Goal: Information Seeking & Learning: Learn about a topic

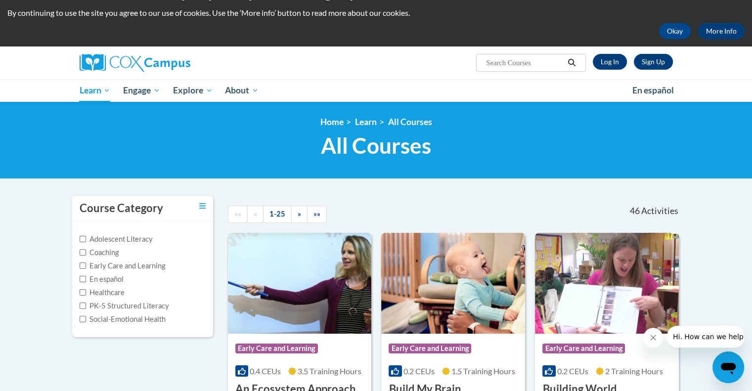
scroll to position [49, 0]
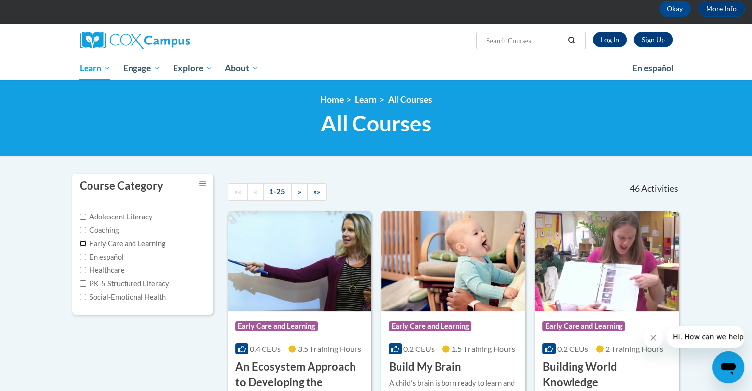
click at [81, 244] on input "Early Care and Learning" at bounding box center [83, 243] width 6 height 6
checkbox input "true"
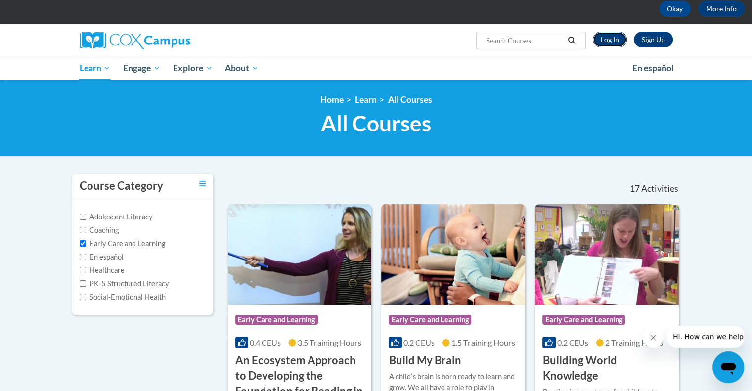
click at [608, 35] on link "Log In" at bounding box center [609, 40] width 34 height 16
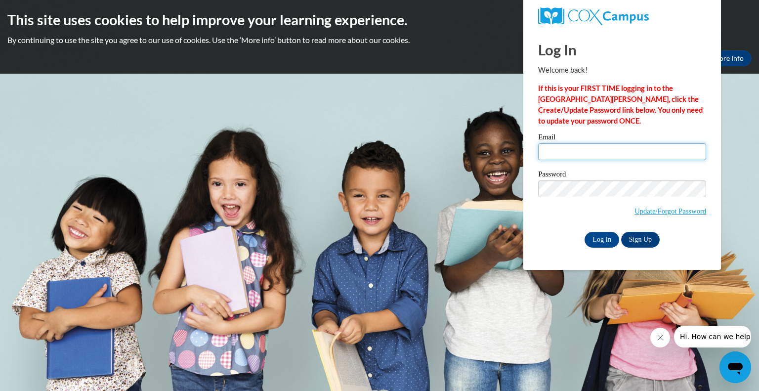
click at [549, 149] on input "Email" at bounding box center [622, 151] width 168 height 17
type input "shella.cezarin@bostonabc.org"
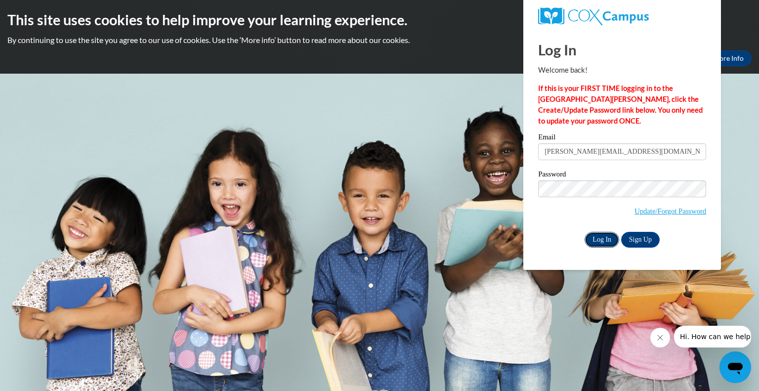
click at [601, 241] on input "Log In" at bounding box center [602, 240] width 35 height 16
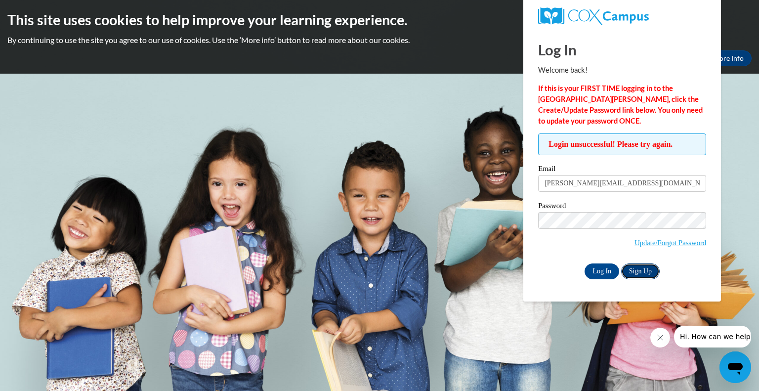
click at [640, 267] on link "Sign Up" at bounding box center [640, 271] width 39 height 16
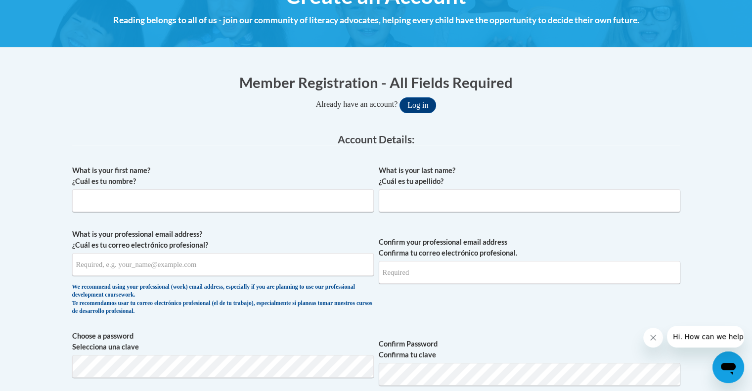
scroll to position [148, 0]
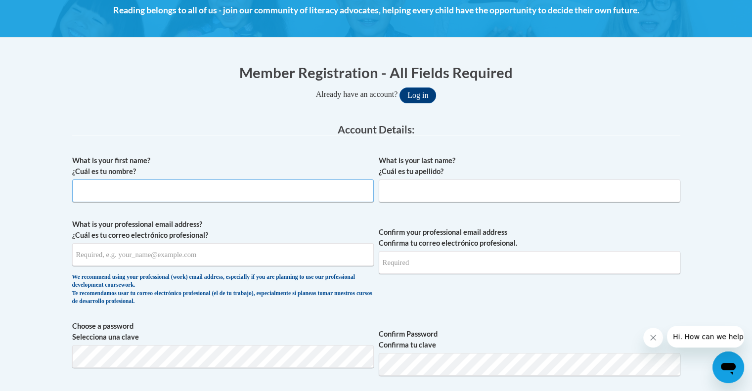
click at [88, 196] on input "What is your first name? ¿Cuál es tu nombre?" at bounding box center [222, 190] width 301 height 23
type input "Shella"
click at [382, 193] on input "What is your last name? ¿Cuál es tu apellido?" at bounding box center [528, 190] width 301 height 23
type input "Cezarin"
click at [95, 253] on input "What is your professional email address? ¿Cuál es tu correo electrónico profesi…" at bounding box center [222, 254] width 301 height 23
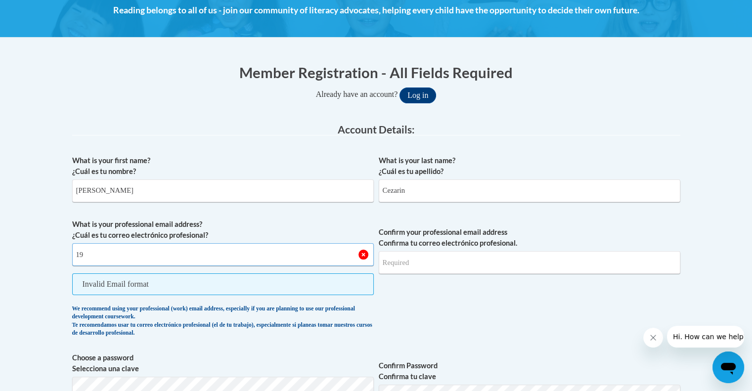
type input "1"
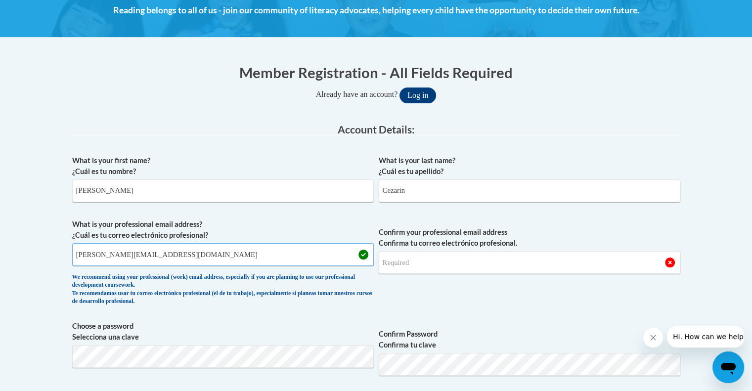
type input "Shella.cezarin@bostonabcd.org"
click at [407, 266] on input "Confirm your professional email address Confirma tu correo electrónico profesio…" at bounding box center [528, 262] width 301 height 23
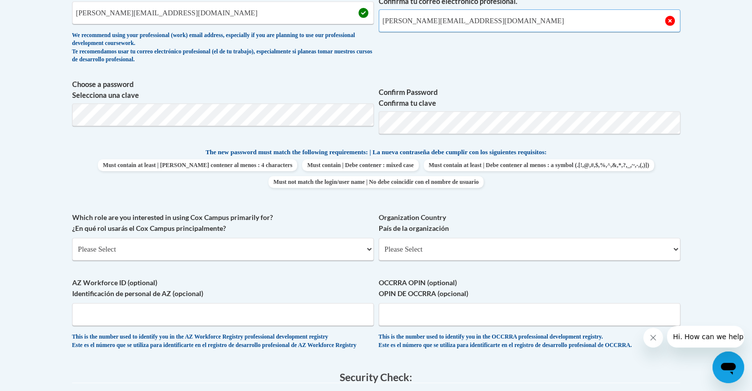
scroll to position [395, 0]
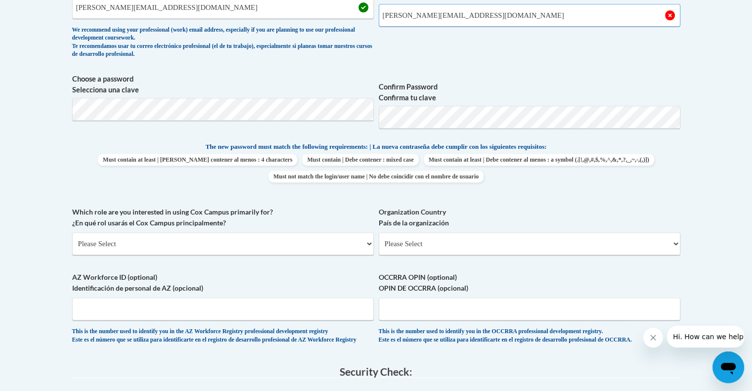
type input "Shella.cezarin@bostonabcd.org"
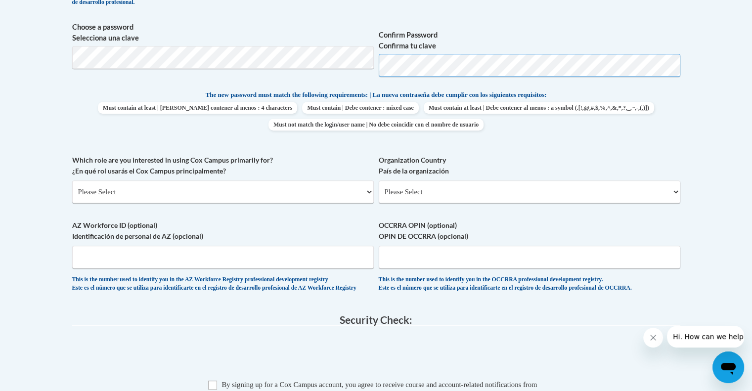
scroll to position [593, 0]
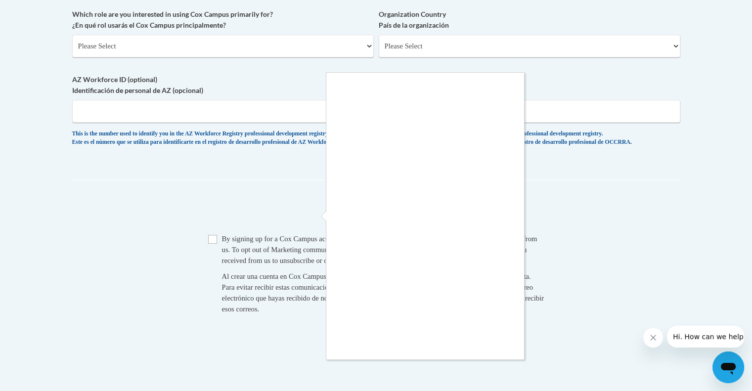
click at [211, 250] on div at bounding box center [376, 195] width 752 height 391
click at [215, 249] on div at bounding box center [376, 195] width 752 height 391
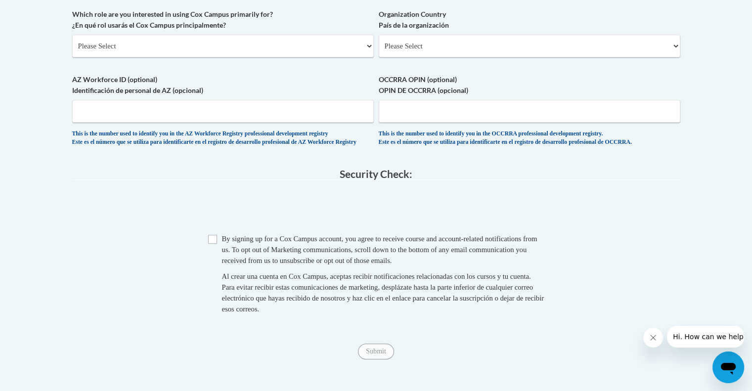
click at [215, 249] on body "This site uses cookies to help improve your learning experience. By continuing …" at bounding box center [376, 10] width 752 height 1206
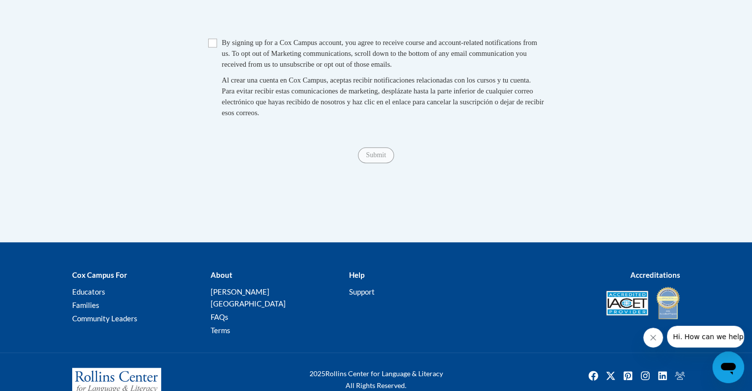
scroll to position [791, 0]
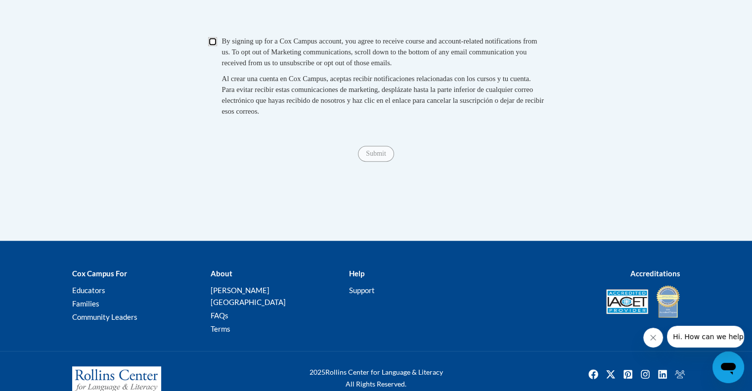
click at [210, 46] on input "Checkbox" at bounding box center [212, 41] width 9 height 9
checkbox input "true"
click at [380, 157] on span "Submit" at bounding box center [376, 153] width 36 height 8
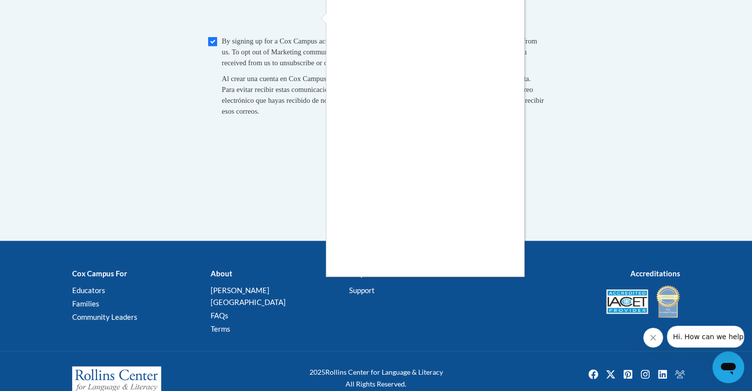
click at [312, 21] on div at bounding box center [376, 195] width 752 height 391
click at [314, 16] on div at bounding box center [376, 195] width 752 height 391
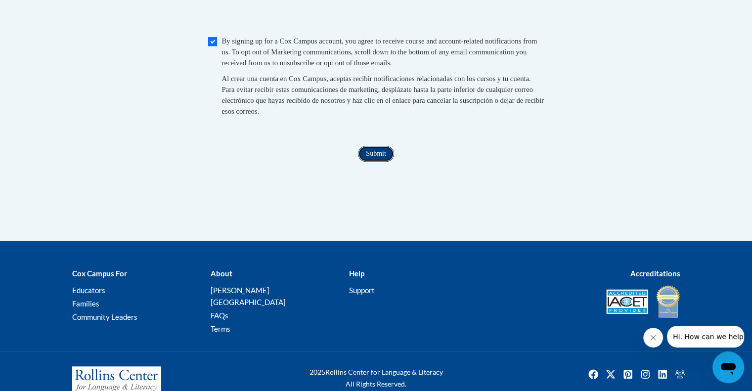
click at [384, 158] on input "Submit" at bounding box center [376, 154] width 36 height 16
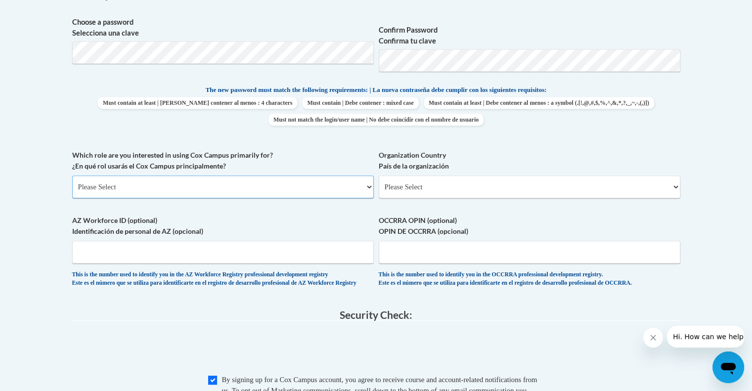
scroll to position [429, 0]
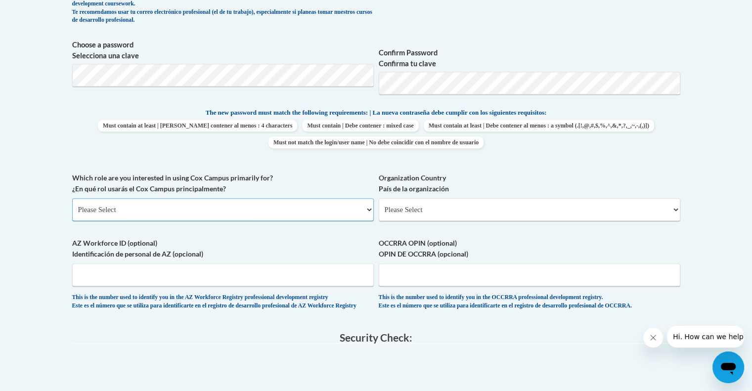
click at [371, 212] on select "Please Select College/University | Colegio/Universidad Community/Nonprofit Part…" at bounding box center [222, 209] width 301 height 23
select select "fbf2d438-af2f-41f8-98f1-81c410e29de3"
click at [72, 198] on select "Please Select College/University | Colegio/Universidad Community/Nonprofit Part…" at bounding box center [222, 209] width 301 height 23
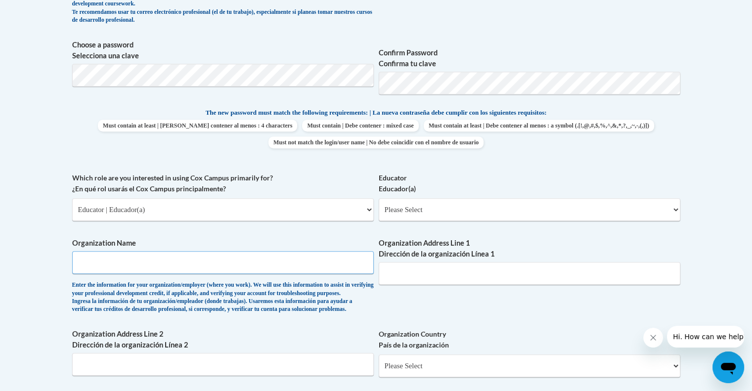
click at [104, 255] on input "Organization Name" at bounding box center [222, 262] width 301 height 23
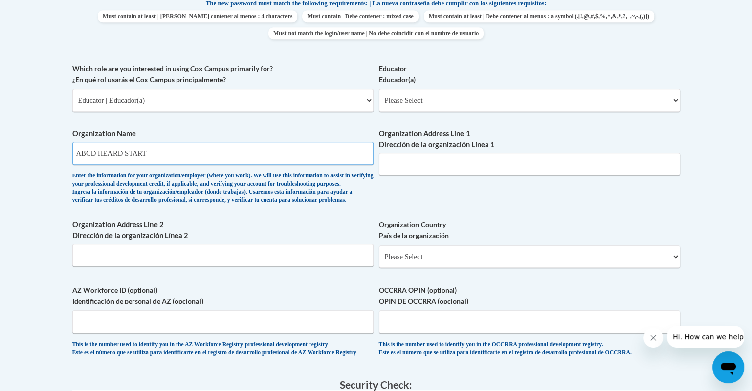
scroll to position [528, 0]
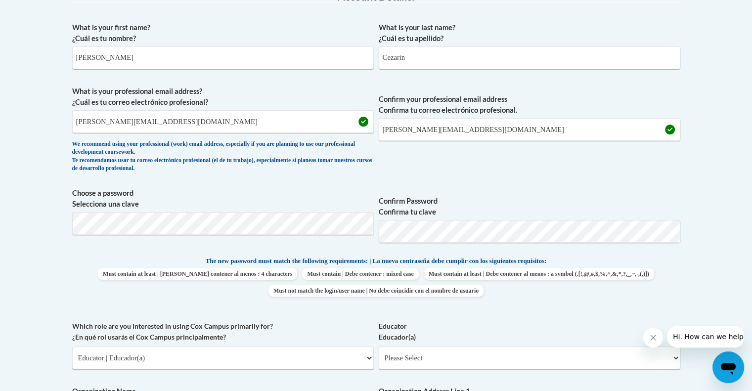
type input "ABCD HEARD START"
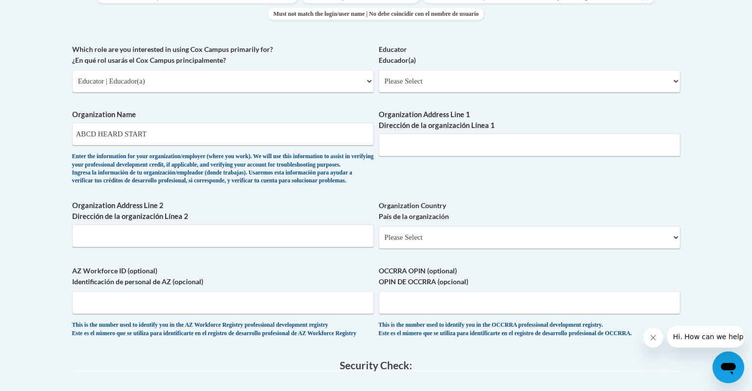
scroll to position [543, 0]
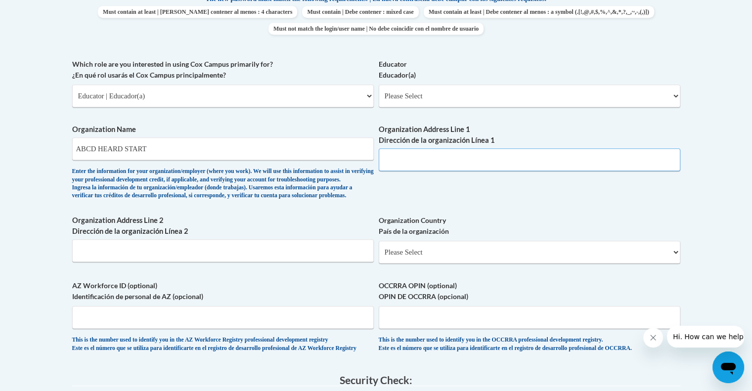
click at [395, 159] on input "Organization Address Line 1 Dirección de la organización Línea 1" at bounding box center [528, 159] width 301 height 23
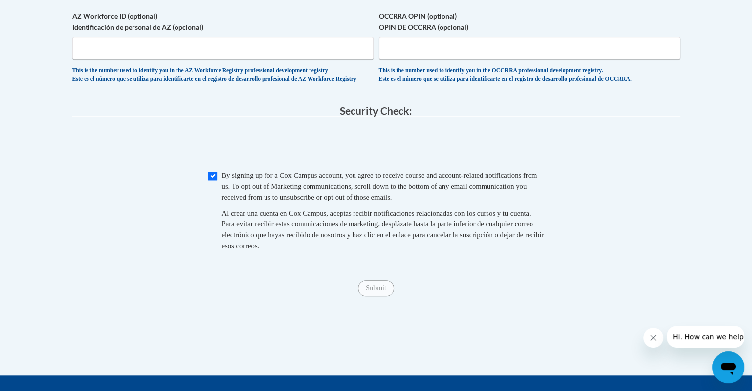
scroll to position [839, 0]
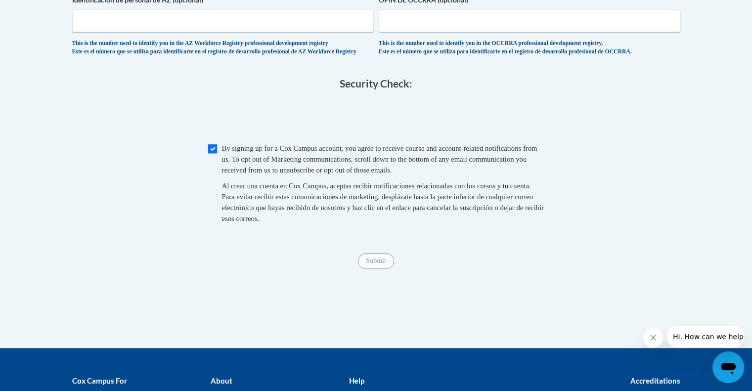
type input "198 Geneva Ave Dorchester"
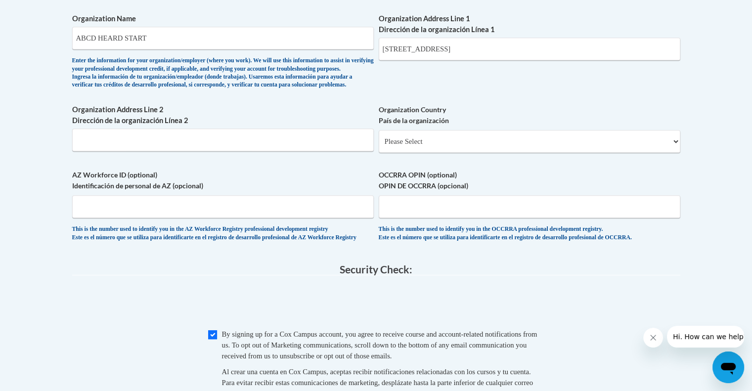
scroll to position [889, 0]
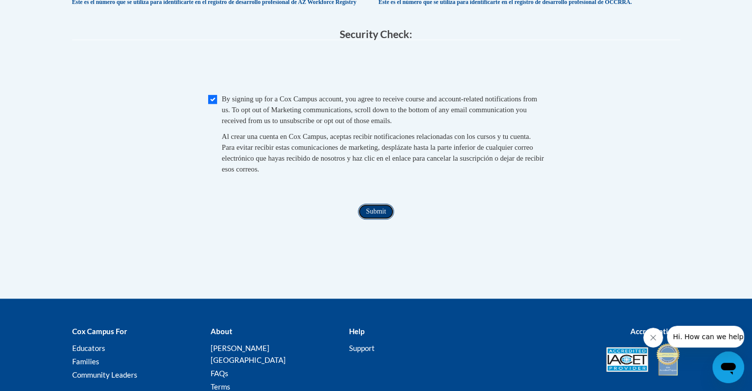
click at [377, 219] on input "Submit" at bounding box center [376, 212] width 36 height 16
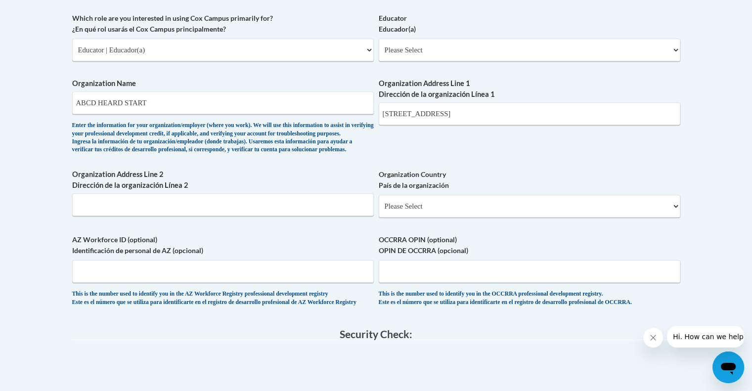
scroll to position [602, 0]
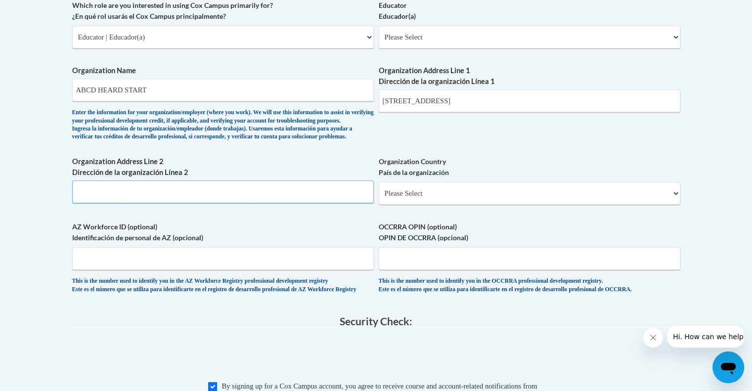
click at [82, 203] on input "Organization Address Line 2 Dirección de la organización Línea 2" at bounding box center [222, 191] width 301 height 23
click at [101, 203] on input "198 Ge" at bounding box center [222, 191] width 301 height 23
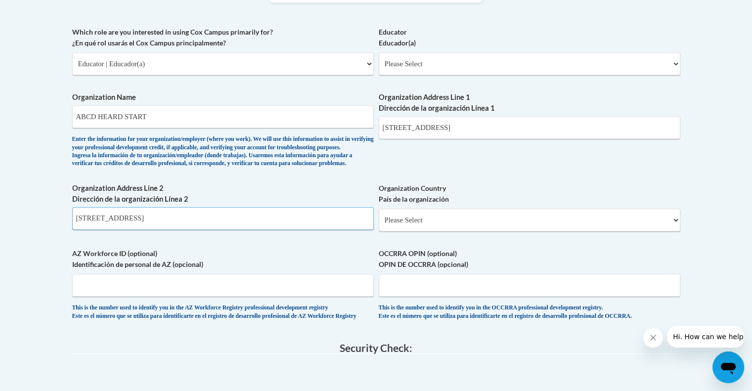
scroll to position [651, 0]
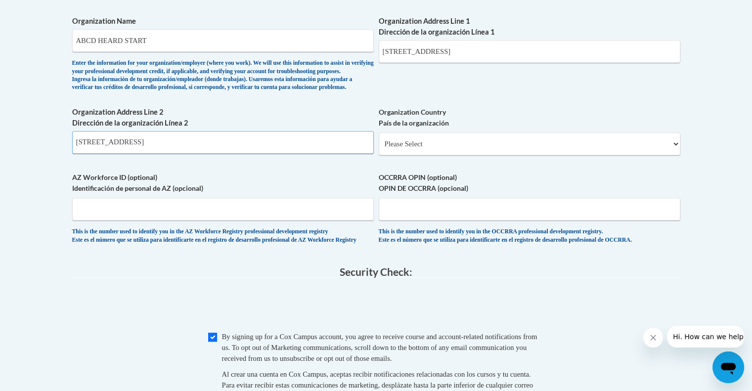
type input "198 Geneva Ave Dorchester"
click at [674, 155] on select "Please Select United States | Estados Unidos Outside of the United States | Fue…" at bounding box center [528, 143] width 301 height 23
select select "ad49bcad-a171-4b2e-b99c-48b446064914"
click at [378, 148] on select "Please Select United States | Estados Unidos Outside of the United States | Fue…" at bounding box center [528, 143] width 301 height 23
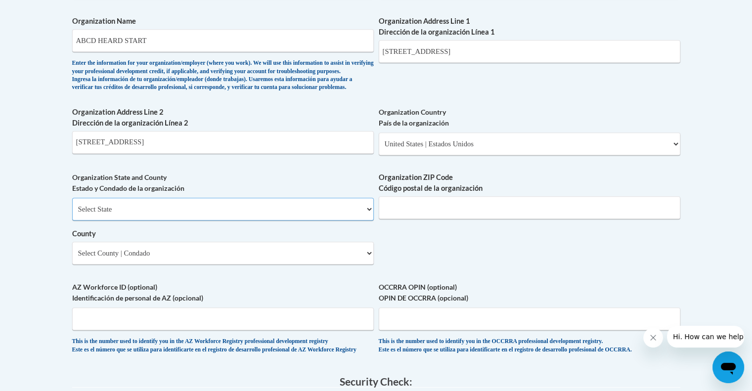
click at [369, 220] on select "Select State Alabama Alaska Arizona Arkansas California Colorado Connecticut De…" at bounding box center [222, 209] width 301 height 23
select select "Massachusetts"
click at [72, 213] on select "Select State Alabama Alaska Arizona Arkansas California Colorado Connecticut De…" at bounding box center [222, 209] width 301 height 23
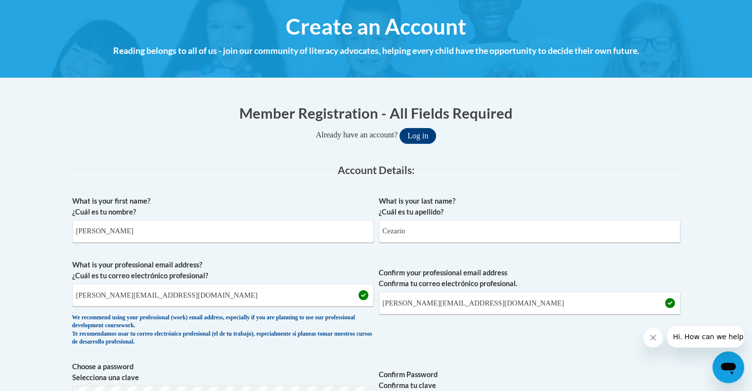
scroll to position [900, 0]
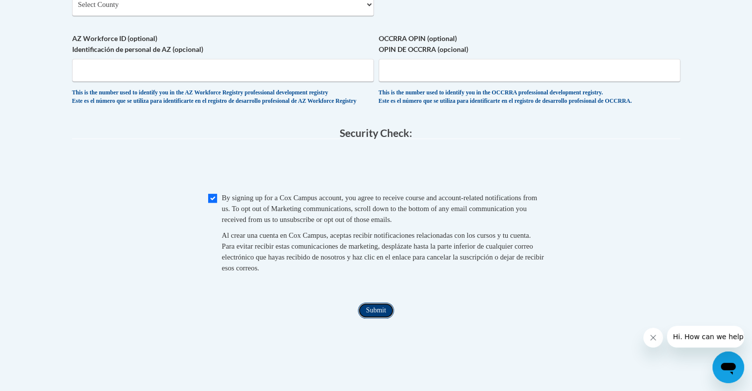
click at [376, 318] on input "Submit" at bounding box center [376, 310] width 36 height 16
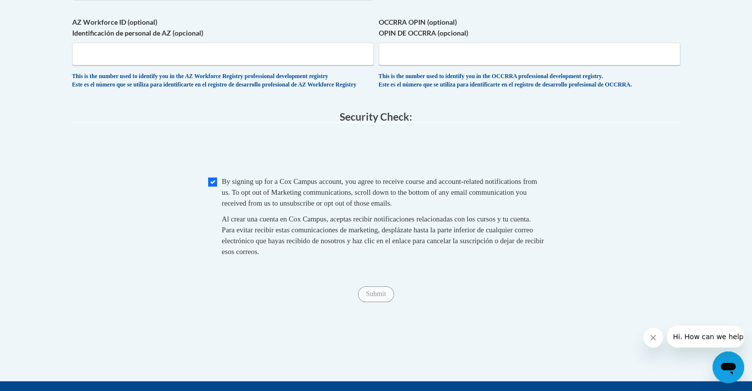
scroll to position [765, 0]
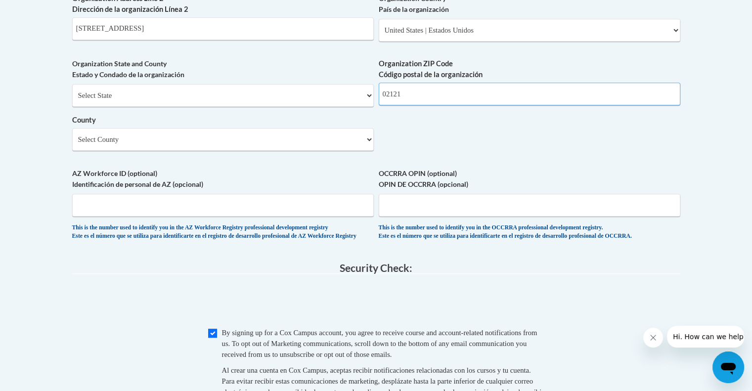
type input "02121"
click at [369, 151] on select "Select County Barnstable Berkshire Bristol Dukes Essex Franklin Hampden Hampshi…" at bounding box center [222, 139] width 301 height 23
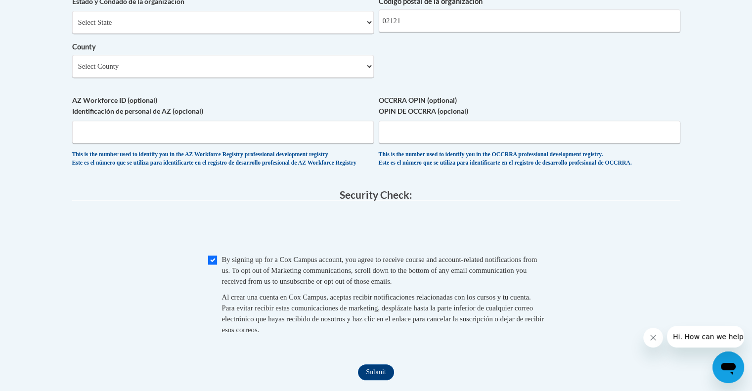
scroll to position [963, 0]
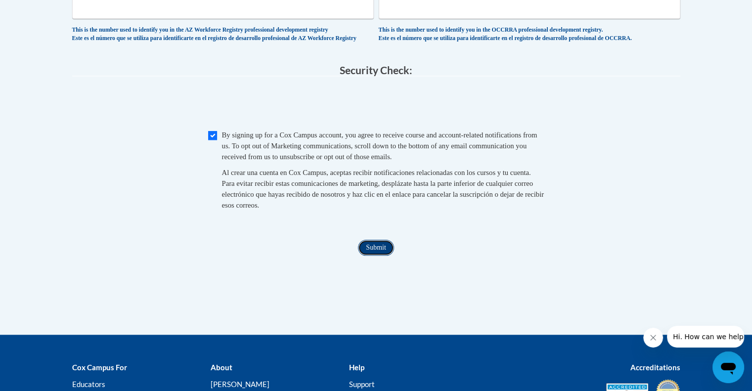
click at [377, 255] on input "Submit" at bounding box center [376, 248] width 36 height 16
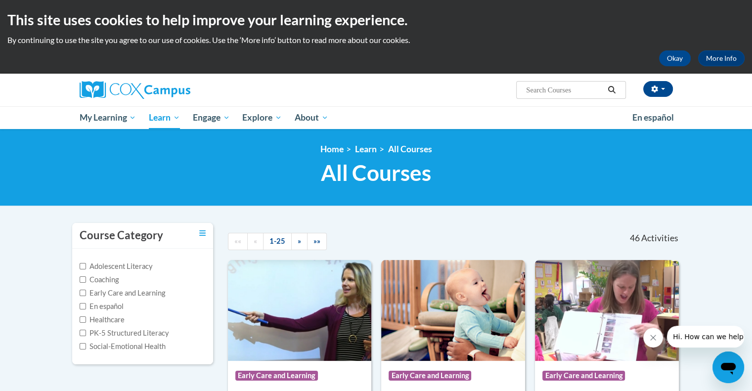
click at [84, 289] on label "Early Care and Learning" at bounding box center [122, 293] width 85 height 11
click at [84, 290] on input "Early Care and Learning" at bounding box center [83, 293] width 6 height 6
checkbox input "true"
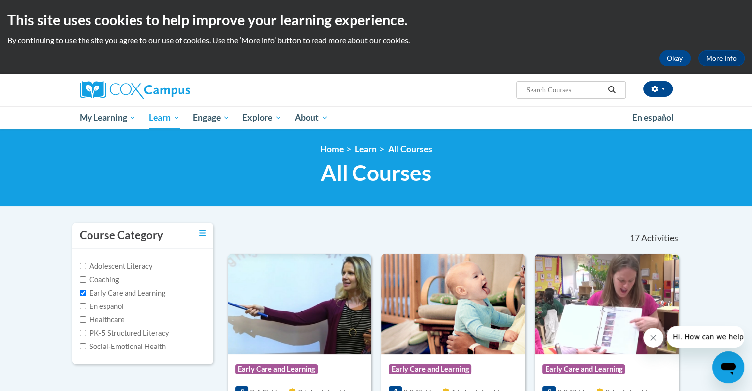
click at [542, 187] on div "<en>My Learning</en><fr>New fr_My Learning</fr><it>New it_My Learning</it><de>N…" at bounding box center [376, 167] width 623 height 47
click at [684, 55] on button "Okay" at bounding box center [675, 58] width 32 height 16
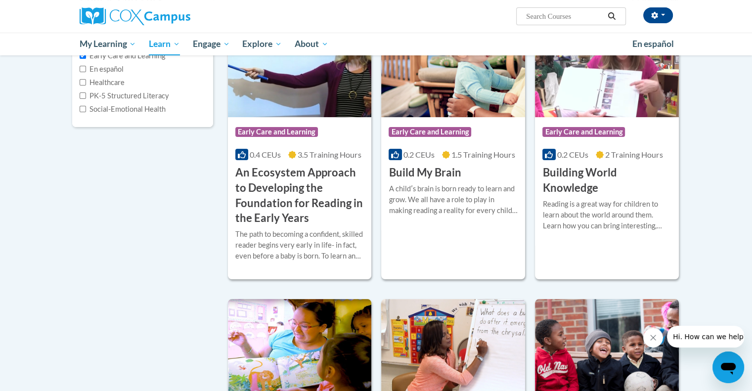
scroll to position [296, 0]
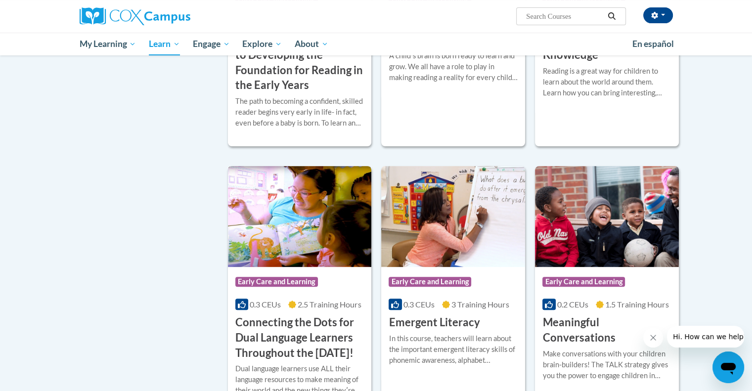
click at [295, 332] on h3 "Connecting the Dots for Dual Language Learners Throughout the [DATE]!" at bounding box center [299, 337] width 129 height 45
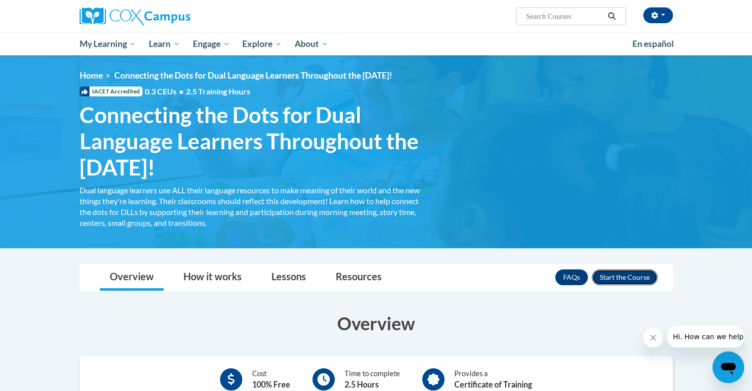
click at [619, 282] on button "Enroll" at bounding box center [624, 277] width 66 height 16
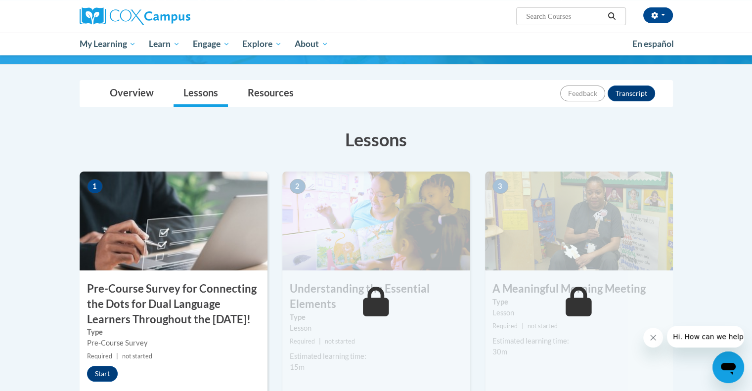
scroll to position [49, 0]
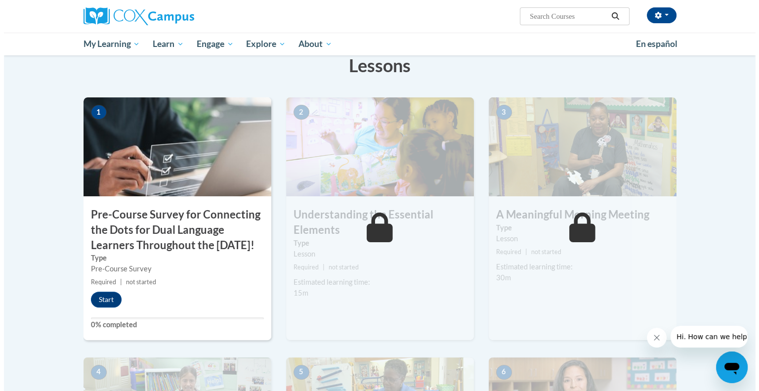
scroll to position [188, 0]
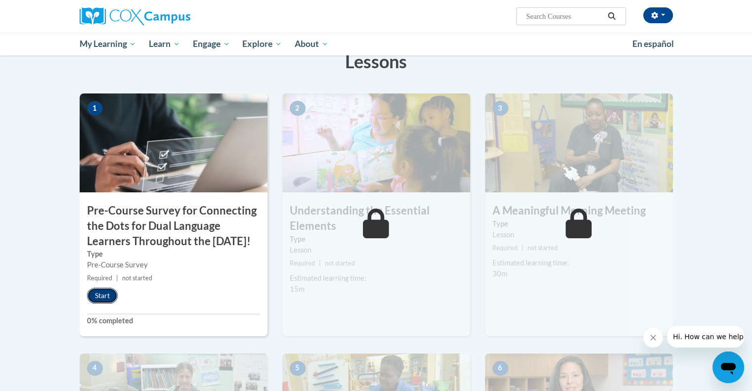
click at [106, 303] on button "Start" at bounding box center [102, 296] width 31 height 16
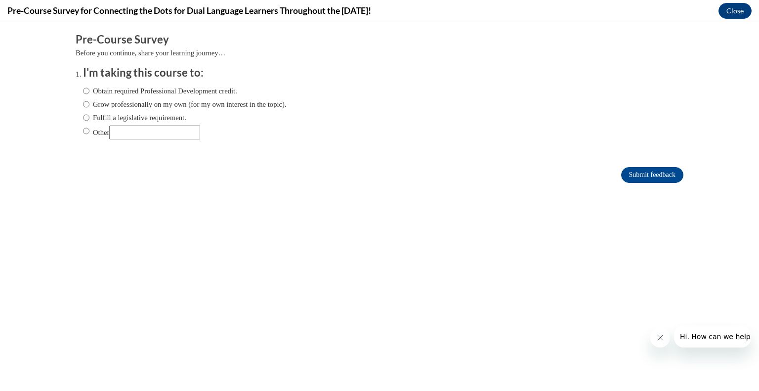
scroll to position [0, 0]
click at [106, 313] on body "Comments Pre-Course Survey Before you continue, share your learning journey… I'…" at bounding box center [379, 206] width 759 height 369
click at [83, 90] on input "Obtain required Professional Development credit." at bounding box center [86, 90] width 6 height 11
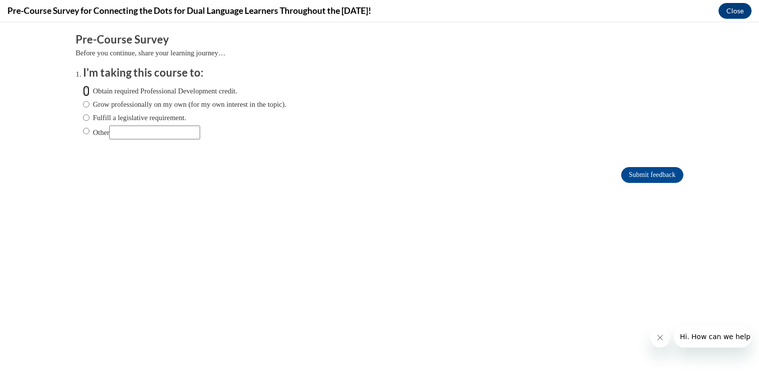
radio input "true"
click at [640, 177] on input "Submit feedback" at bounding box center [652, 175] width 62 height 16
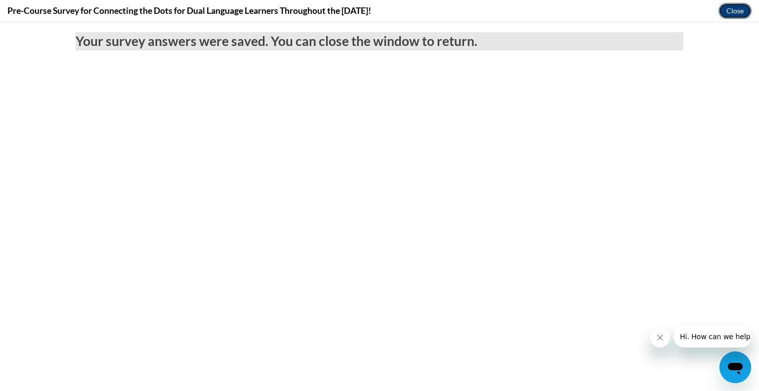
click at [729, 7] on button "Close" at bounding box center [734, 11] width 33 height 16
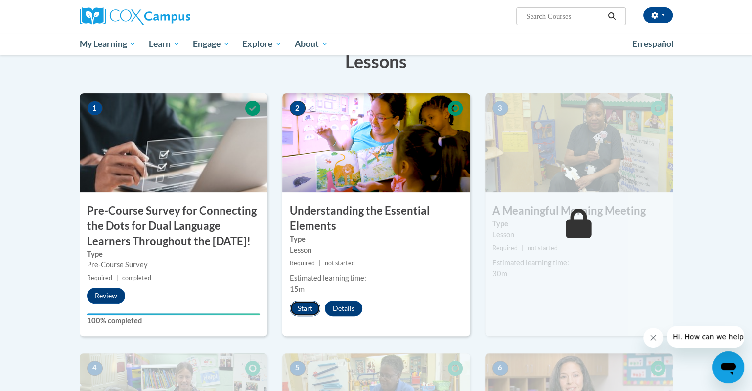
click at [302, 307] on button "Start" at bounding box center [305, 308] width 31 height 16
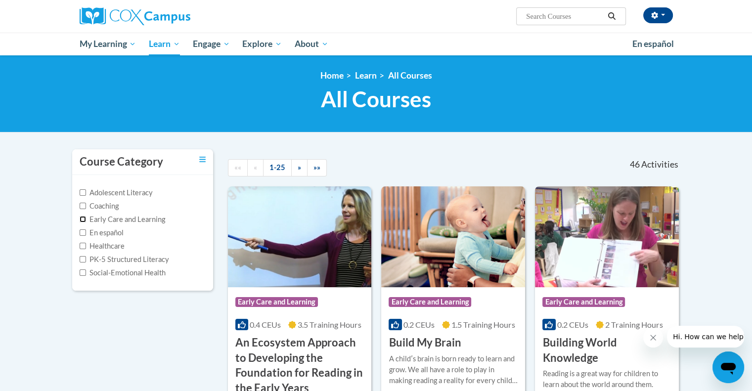
click at [81, 218] on input "Early Care and Learning" at bounding box center [83, 219] width 6 height 6
checkbox input "true"
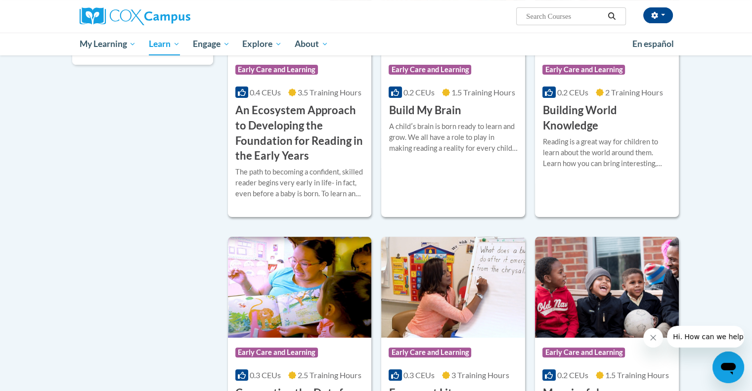
scroll to position [247, 0]
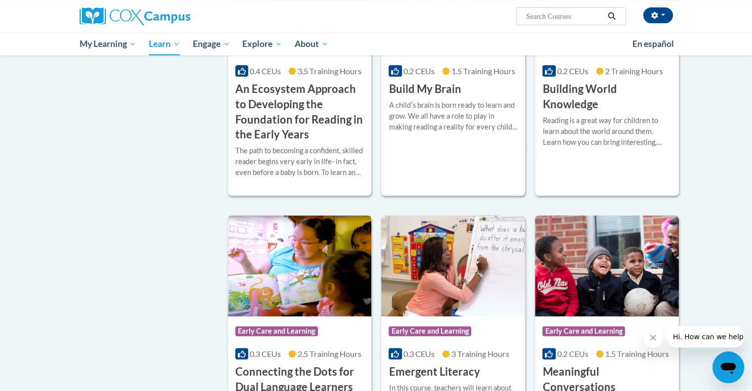
click at [314, 271] on img at bounding box center [300, 265] width 144 height 101
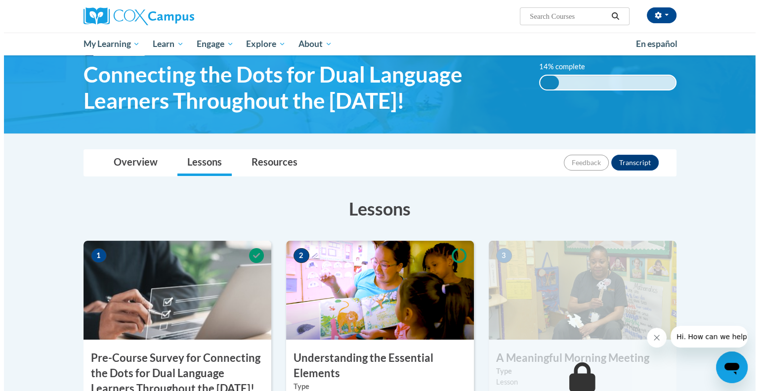
scroll to position [198, 0]
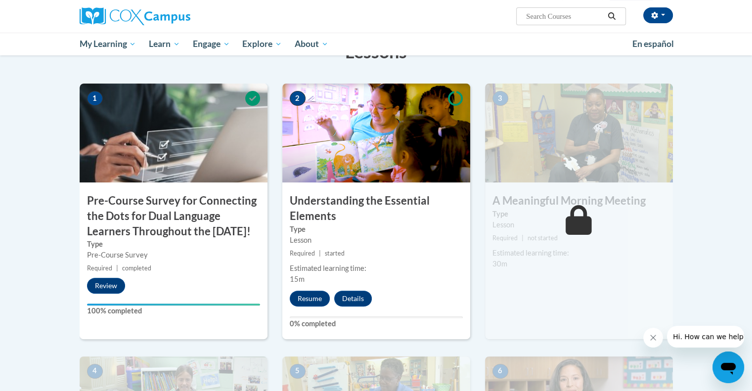
click at [395, 146] on img at bounding box center [376, 133] width 188 height 99
click at [213, 159] on img at bounding box center [174, 133] width 188 height 99
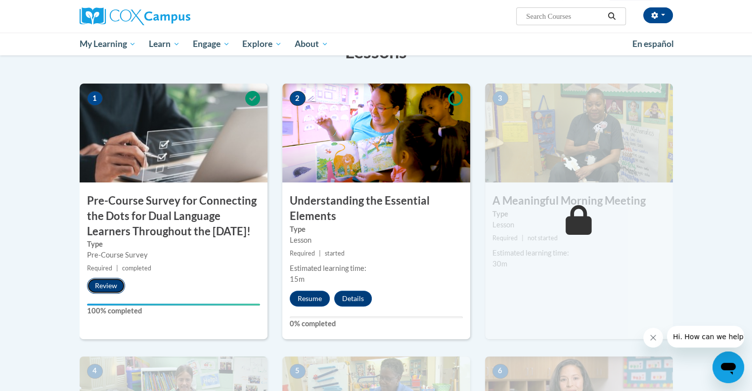
click at [105, 293] on button "Review" at bounding box center [106, 286] width 38 height 16
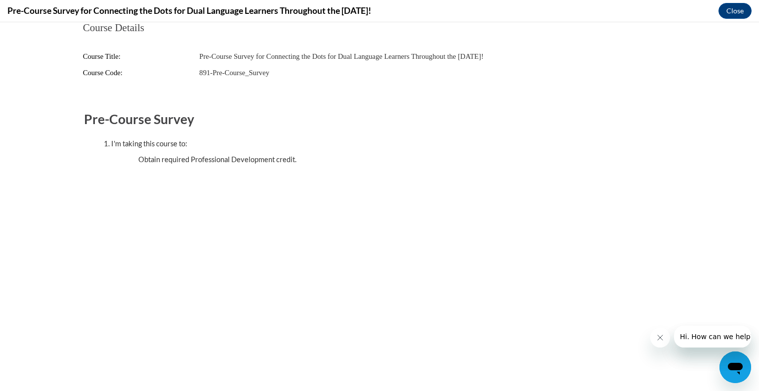
scroll to position [0, 0]
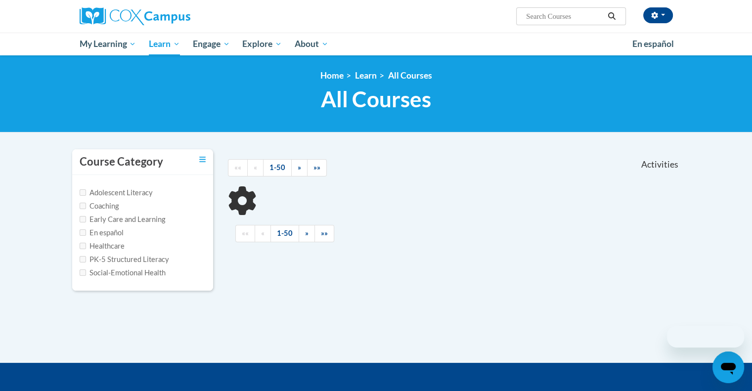
scroll to position [134, 0]
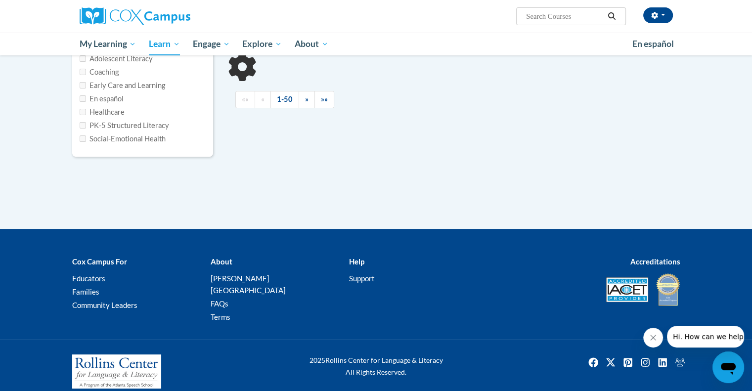
click at [339, 115] on div "«« « 1-50 » »»" at bounding box center [454, 99] width 452 height 37
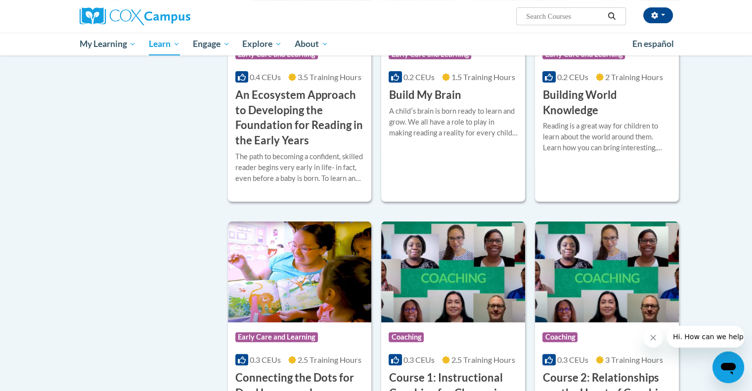
scroll to position [381, 0]
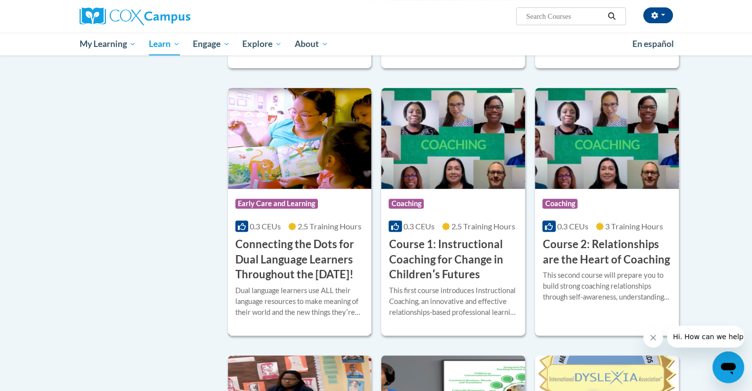
click at [284, 169] on img at bounding box center [300, 138] width 144 height 101
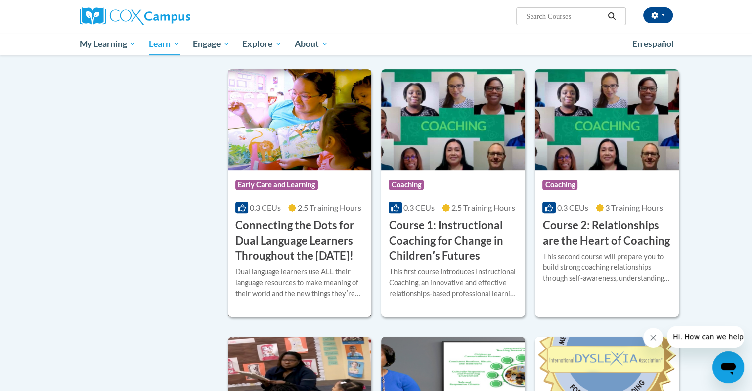
click at [284, 170] on img at bounding box center [300, 119] width 144 height 101
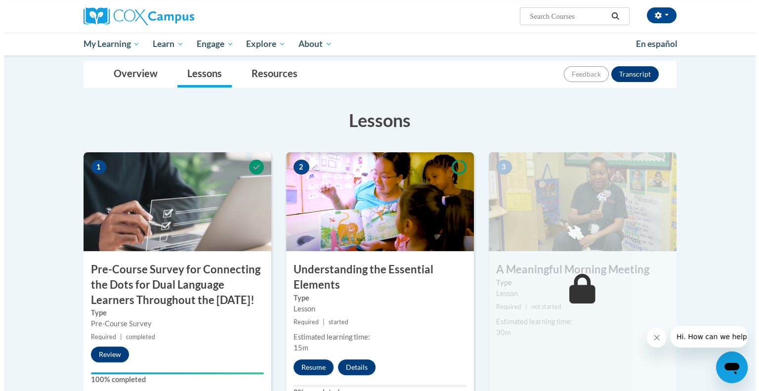
scroll to position [130, 0]
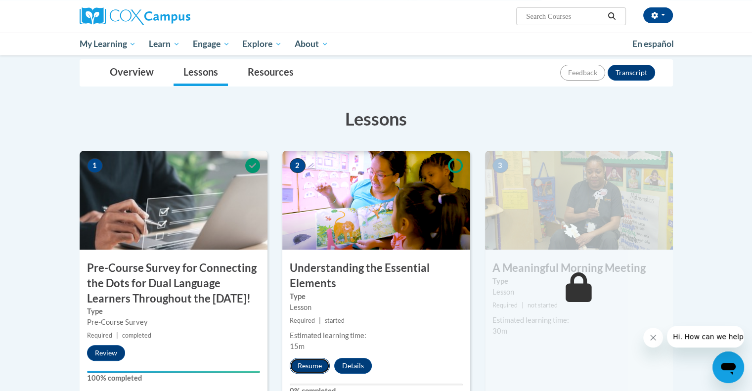
click at [310, 367] on button "Resume" at bounding box center [310, 366] width 40 height 16
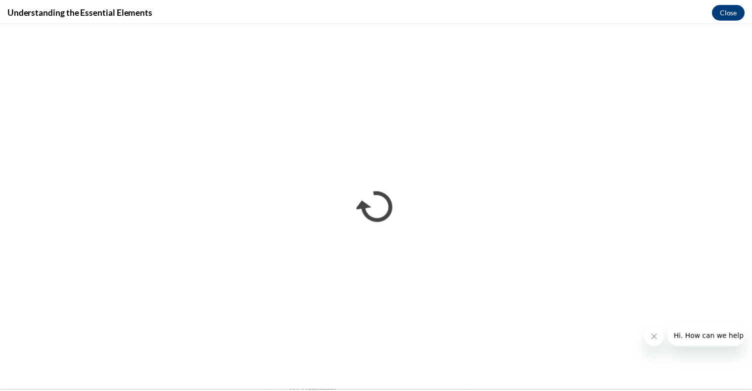
scroll to position [0, 0]
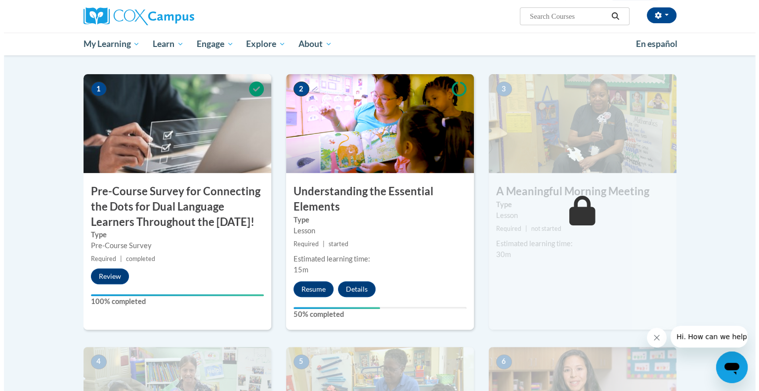
scroll to position [198, 0]
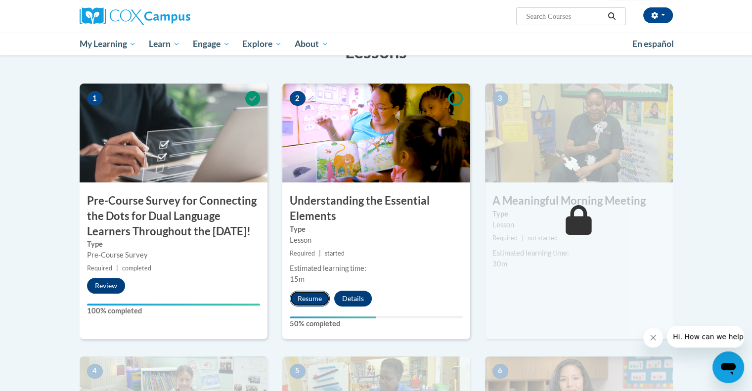
click at [309, 296] on button "Resume" at bounding box center [310, 299] width 40 height 16
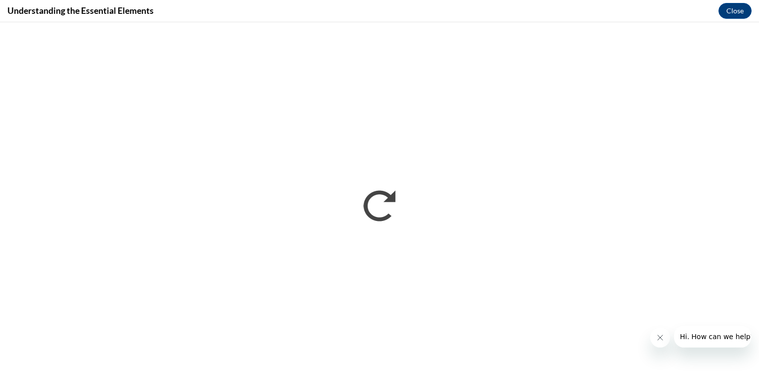
scroll to position [0, 0]
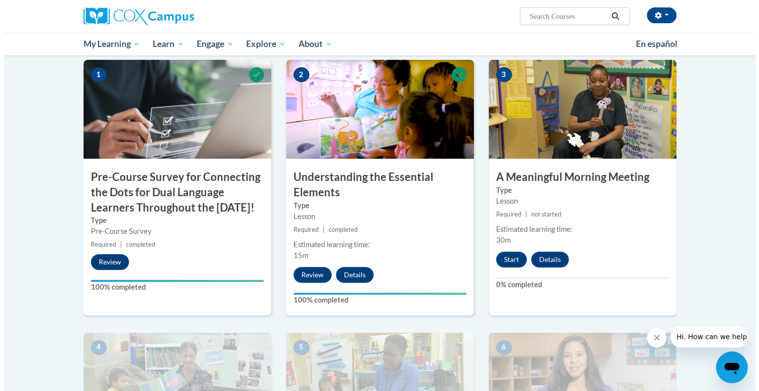
scroll to position [219, 0]
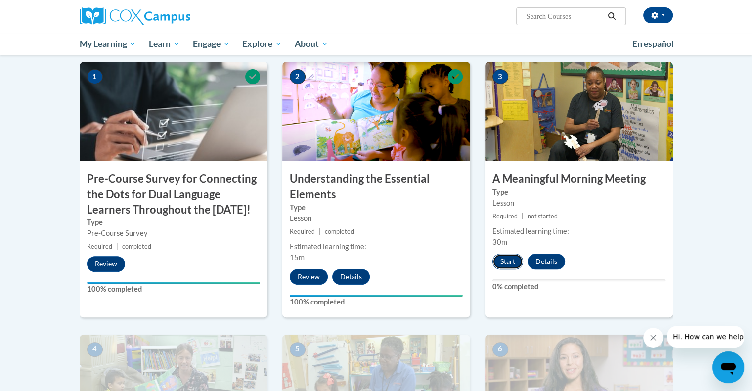
click at [503, 262] on button "Start" at bounding box center [507, 261] width 31 height 16
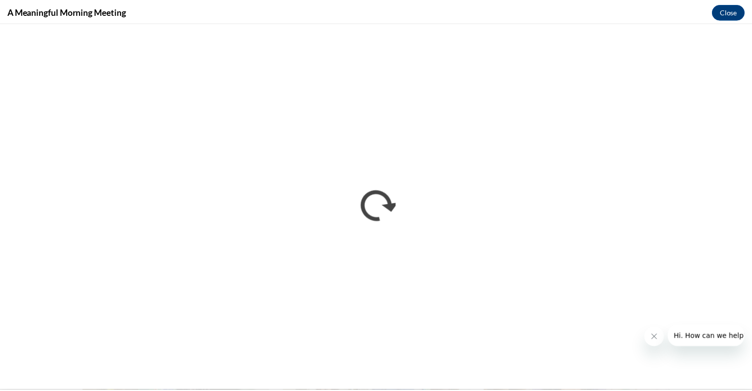
scroll to position [0, 0]
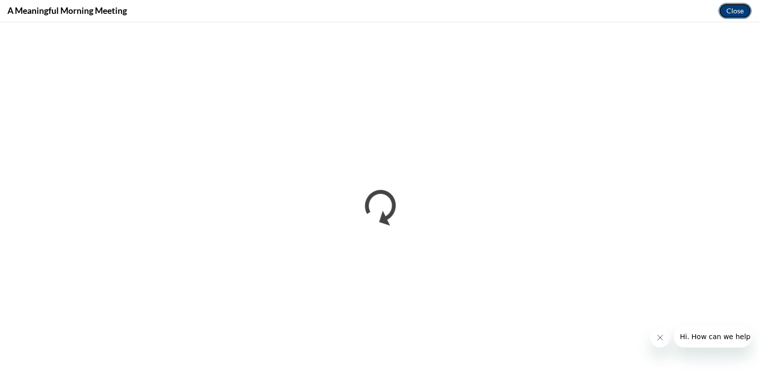
click at [732, 8] on button "Close" at bounding box center [734, 11] width 33 height 16
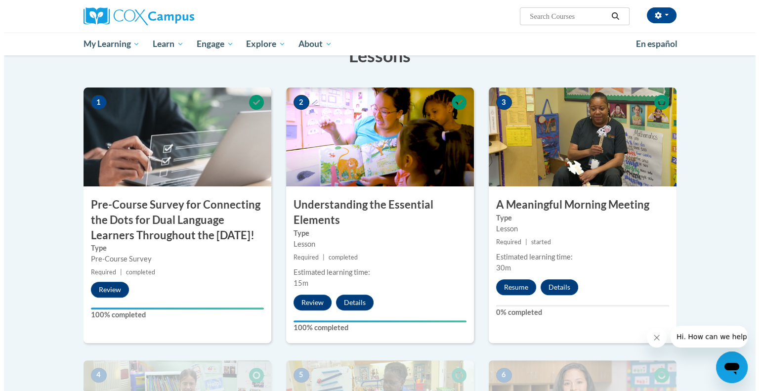
scroll to position [170, 0]
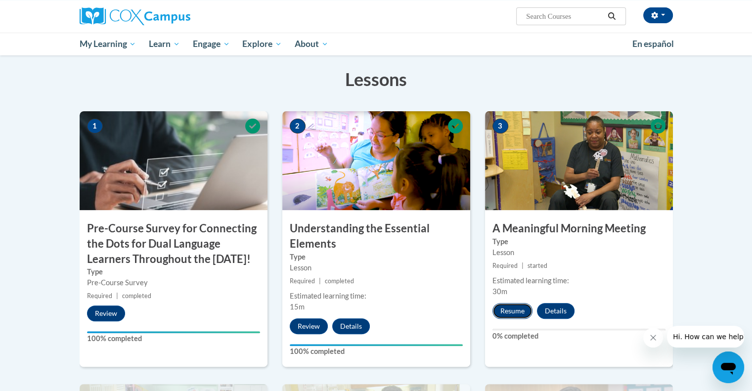
click at [513, 309] on button "Resume" at bounding box center [512, 311] width 40 height 16
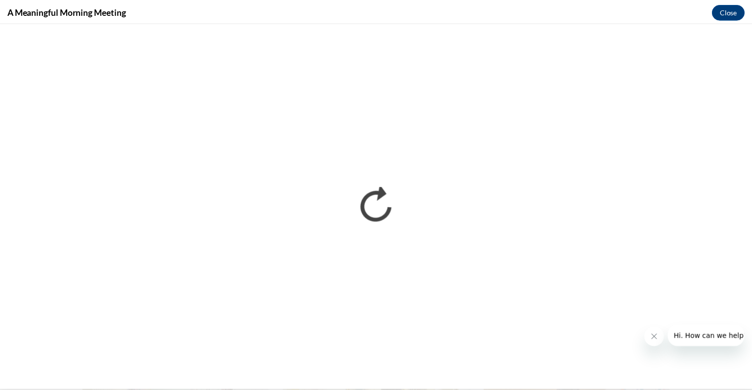
scroll to position [0, 0]
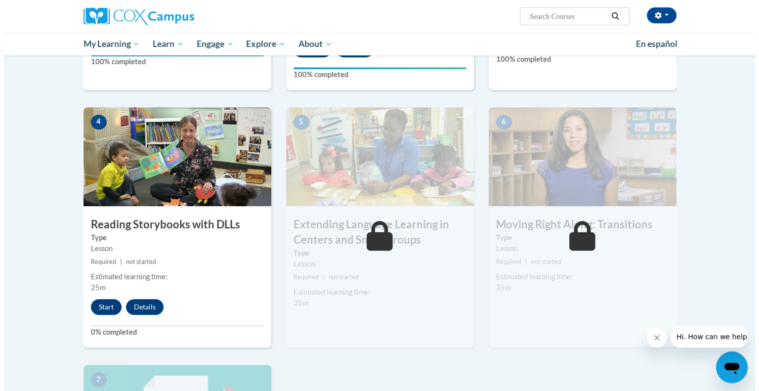
scroll to position [445, 0]
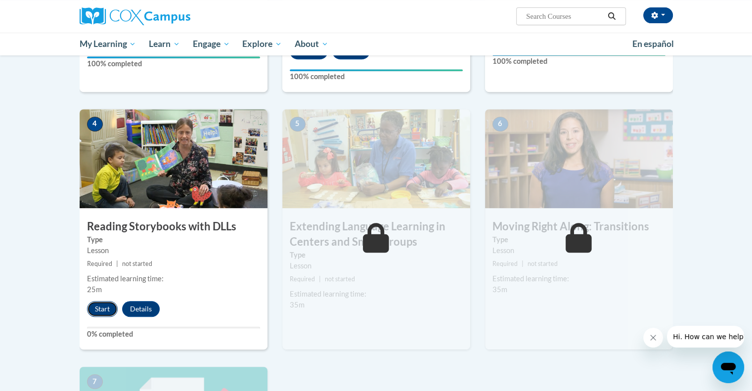
click at [96, 308] on button "Start" at bounding box center [102, 309] width 31 height 16
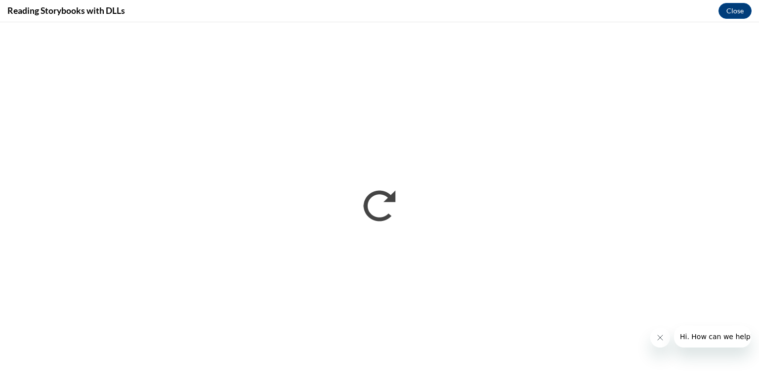
scroll to position [0, 0]
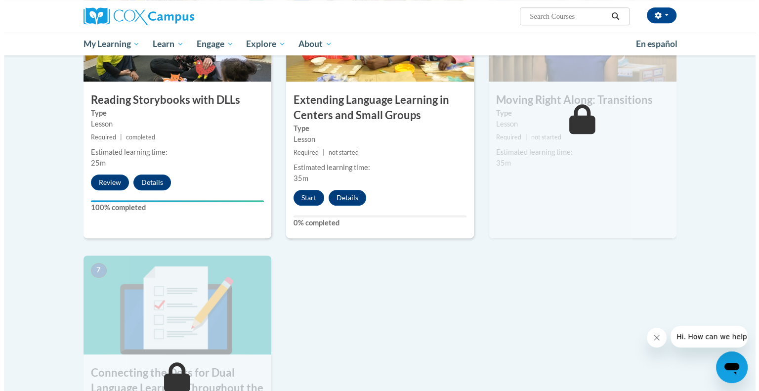
scroll to position [593, 0]
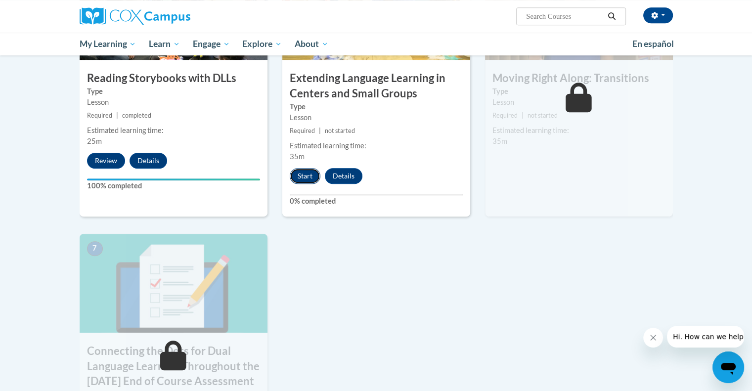
click at [300, 175] on button "Start" at bounding box center [305, 176] width 31 height 16
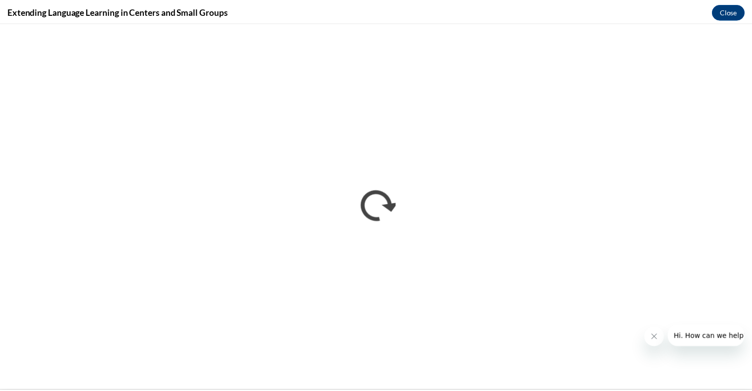
scroll to position [0, 0]
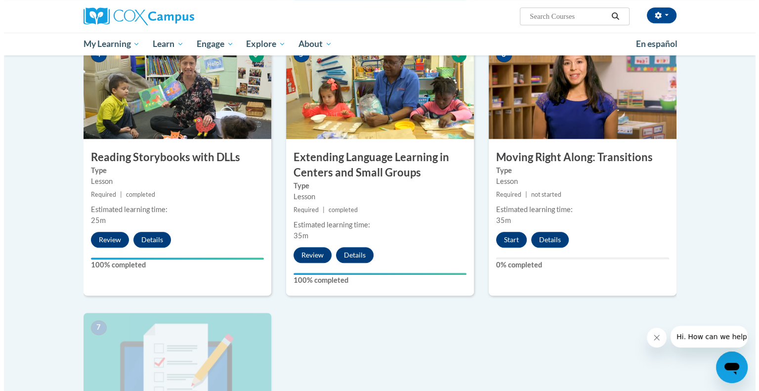
scroll to position [494, 0]
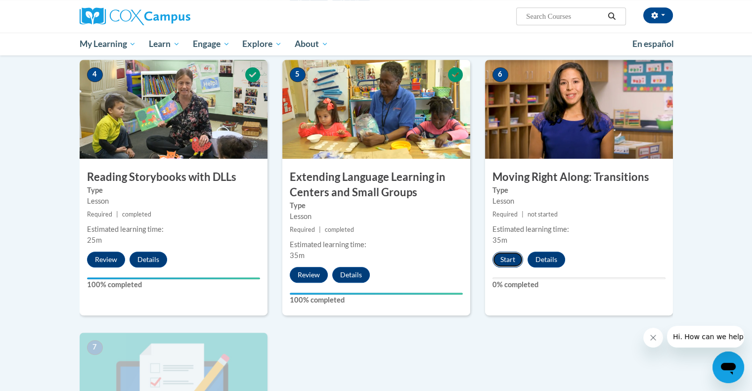
click at [512, 260] on button "Start" at bounding box center [507, 259] width 31 height 16
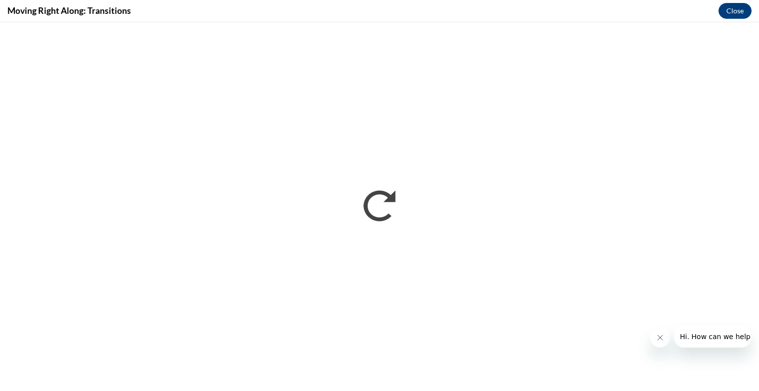
scroll to position [0, 0]
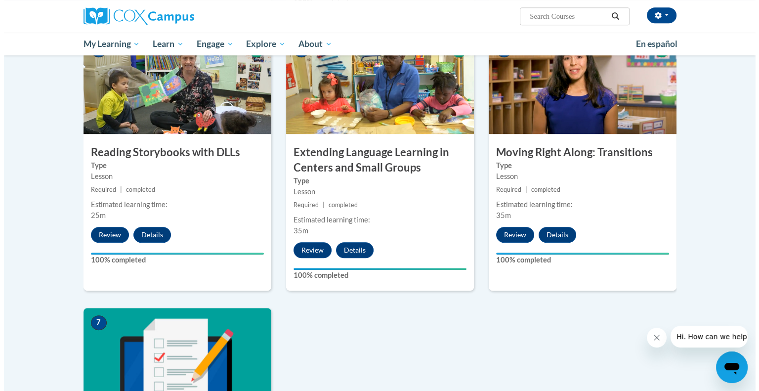
scroll to position [693, 0]
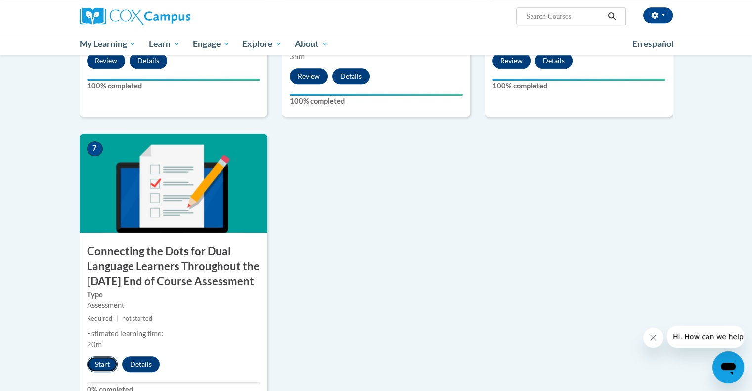
click at [97, 372] on button "Start" at bounding box center [102, 364] width 31 height 16
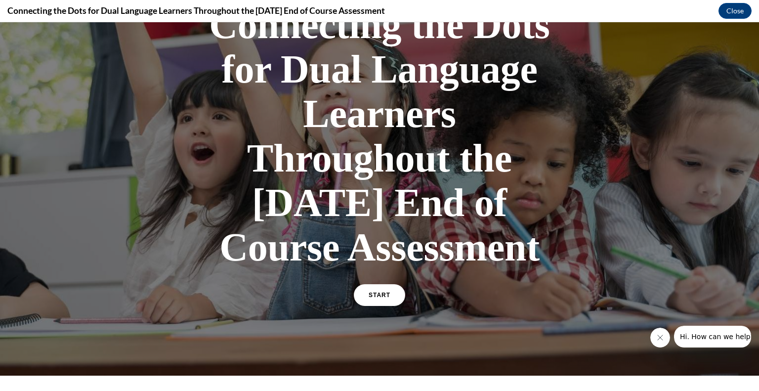
scroll to position [277, 0]
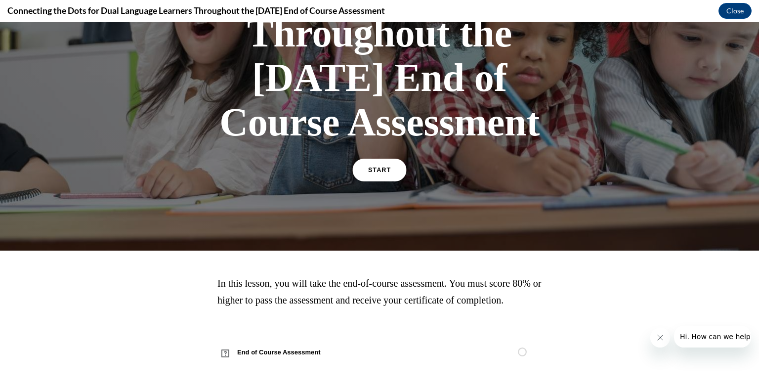
click at [386, 159] on link "START" at bounding box center [379, 170] width 54 height 23
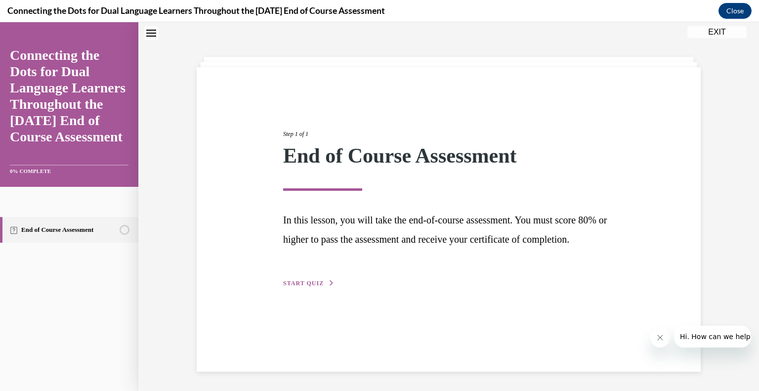
scroll to position [31, 0]
click at [304, 286] on span "START QUIZ" at bounding box center [303, 282] width 41 height 7
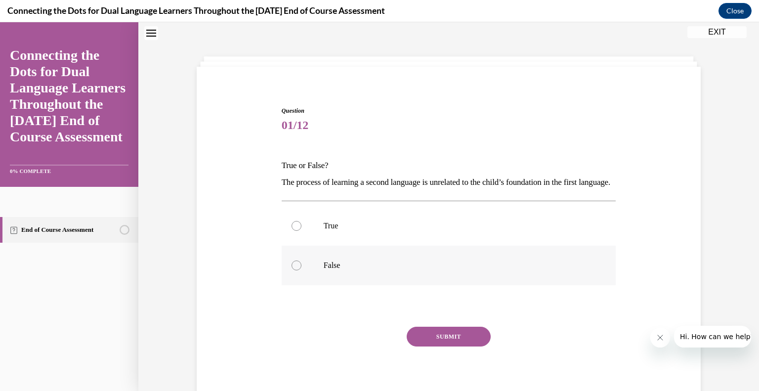
click at [292, 270] on div at bounding box center [297, 265] width 10 height 10
click at [292, 270] on input "False" at bounding box center [297, 265] width 10 height 10
radio input "true"
click at [457, 345] on button "SUBMIT" at bounding box center [449, 337] width 84 height 20
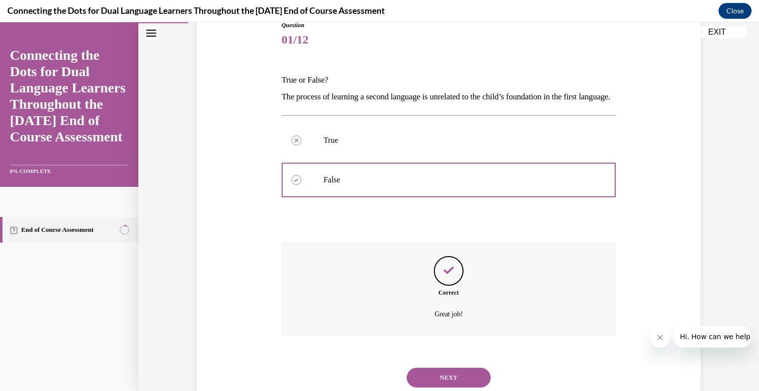
scroll to position [164, 0]
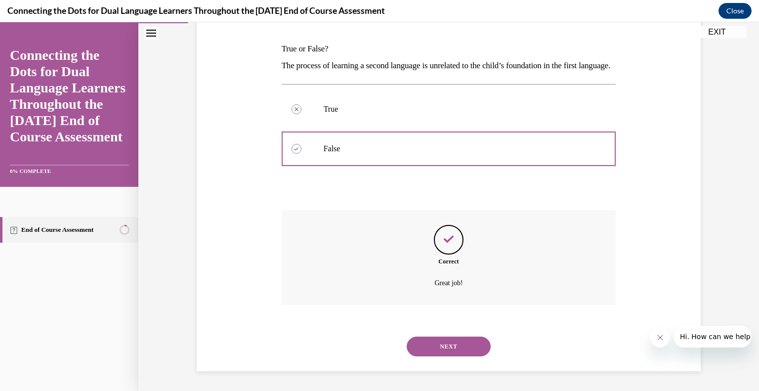
click at [442, 343] on button "NEXT" at bounding box center [449, 346] width 84 height 20
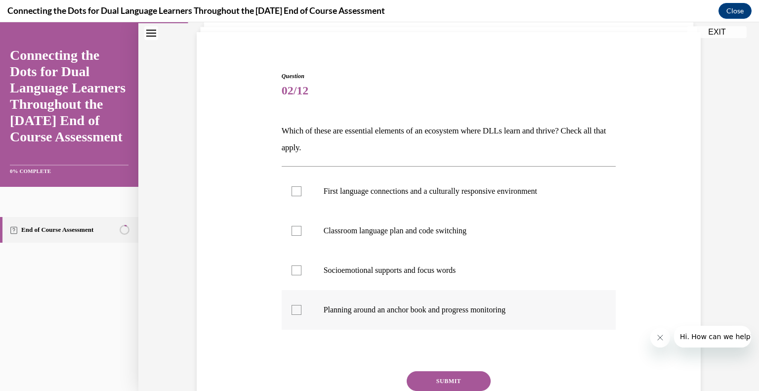
scroll to position [99, 0]
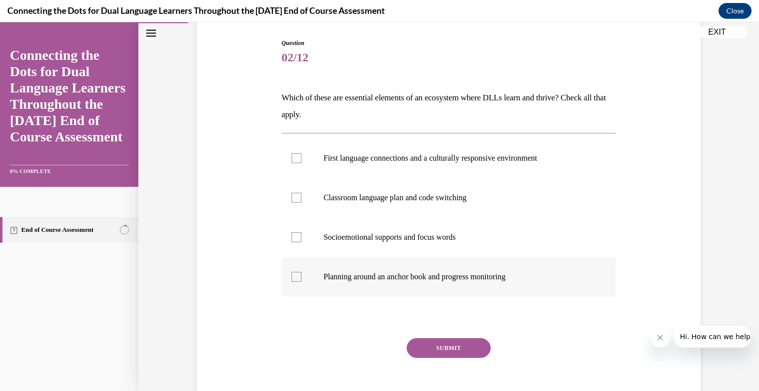
click at [297, 279] on label "Planning around an anchor book and progress monitoring" at bounding box center [449, 277] width 335 height 40
click at [297, 279] on input "Planning around an anchor book and progress monitoring" at bounding box center [297, 277] width 10 height 10
checkbox input "true"
click at [433, 343] on button "SUBMIT" at bounding box center [449, 348] width 84 height 20
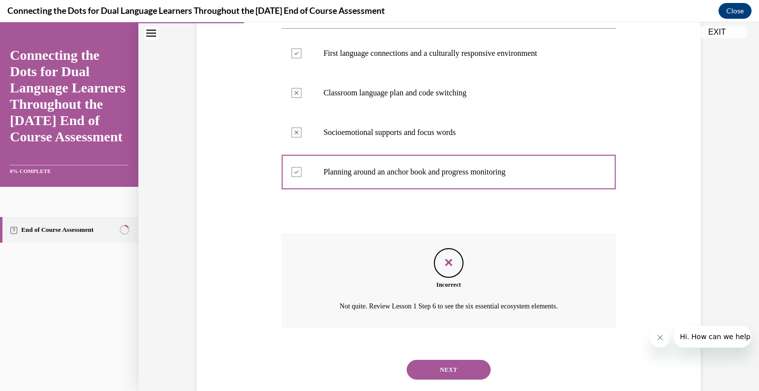
scroll to position [226, 0]
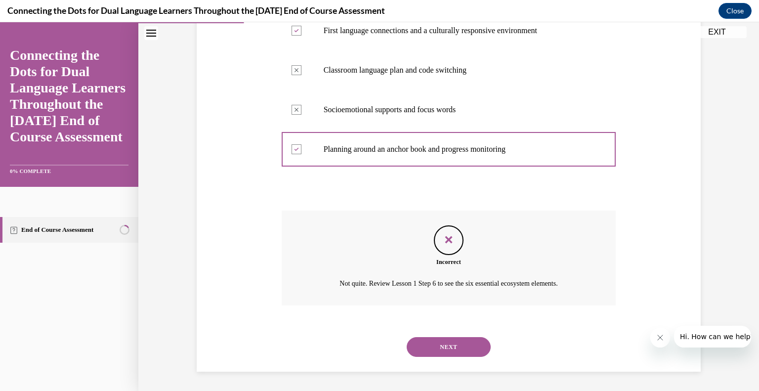
click at [439, 349] on button "NEXT" at bounding box center [449, 347] width 84 height 20
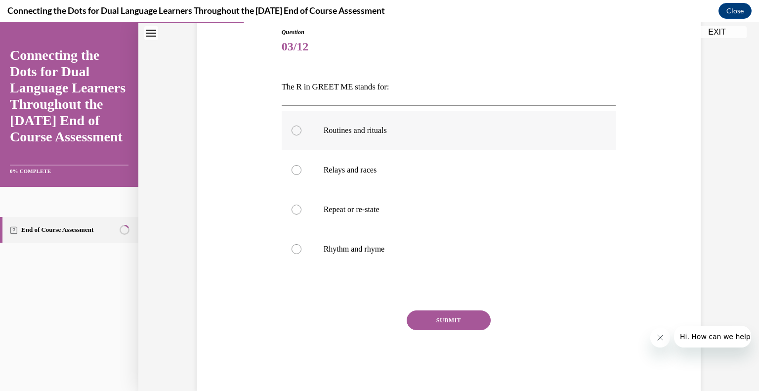
click at [296, 130] on div at bounding box center [297, 131] width 10 height 10
click at [296, 130] on input "Routines and rituals" at bounding box center [297, 131] width 10 height 10
radio input "true"
click at [457, 318] on button "SUBMIT" at bounding box center [449, 320] width 84 height 20
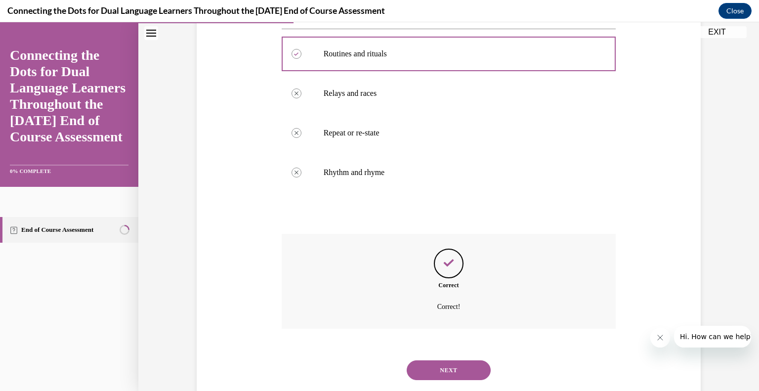
scroll to position [210, 0]
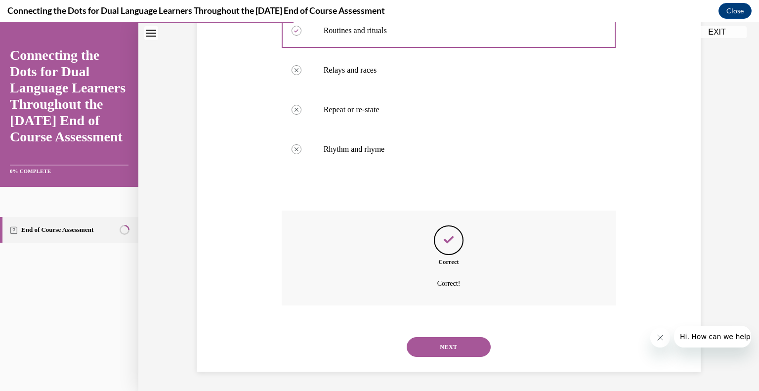
click at [447, 346] on button "NEXT" at bounding box center [449, 347] width 84 height 20
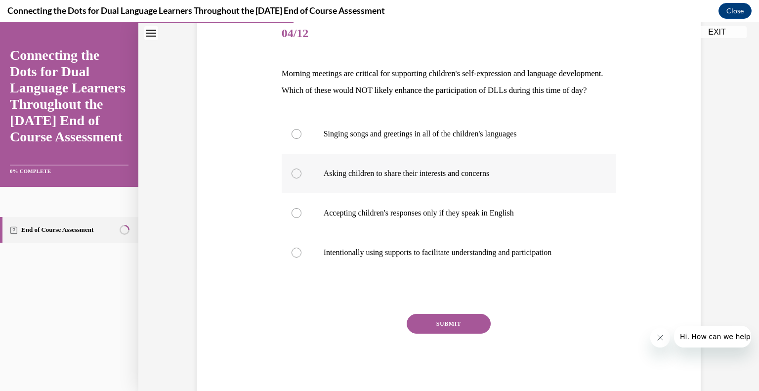
scroll to position [148, 0]
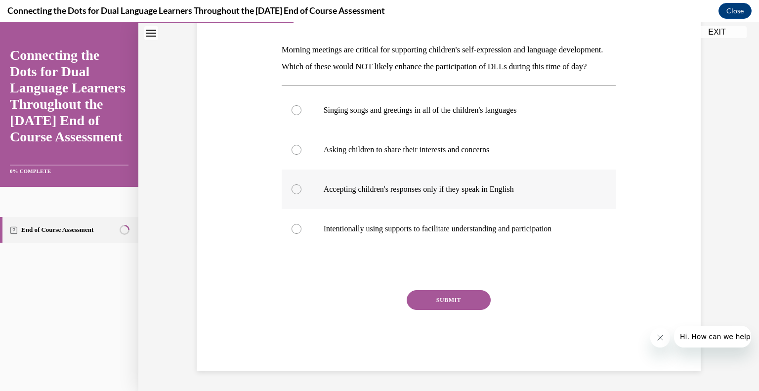
click at [294, 194] on div at bounding box center [297, 189] width 10 height 10
click at [294, 194] on input "Accepting children's responses only if they speak in English" at bounding box center [297, 189] width 10 height 10
radio input "true"
click at [443, 310] on button "SUBMIT" at bounding box center [449, 300] width 84 height 20
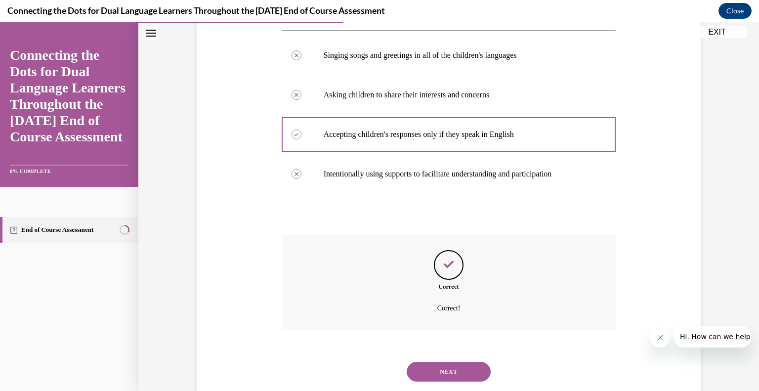
scroll to position [243, 0]
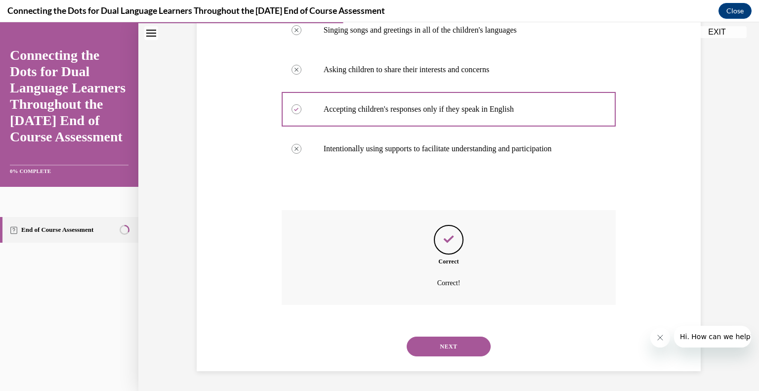
click at [447, 347] on button "NEXT" at bounding box center [449, 346] width 84 height 20
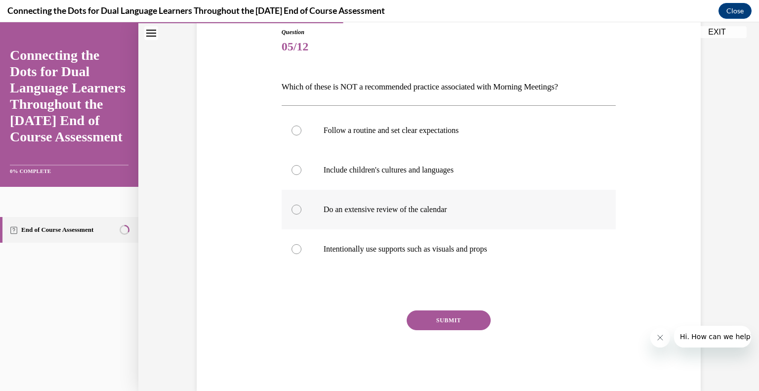
click at [296, 213] on label "Do an extensive review of the calendar" at bounding box center [449, 210] width 335 height 40
click at [296, 213] on input "Do an extensive review of the calendar" at bounding box center [297, 210] width 10 height 10
radio input "true"
click at [451, 319] on button "SUBMIT" at bounding box center [449, 320] width 84 height 20
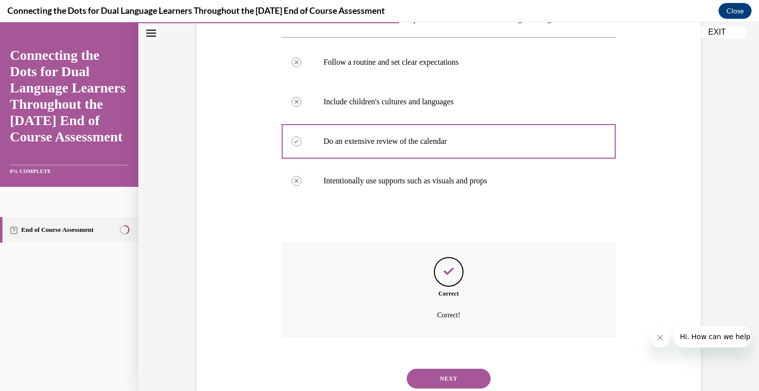
scroll to position [210, 0]
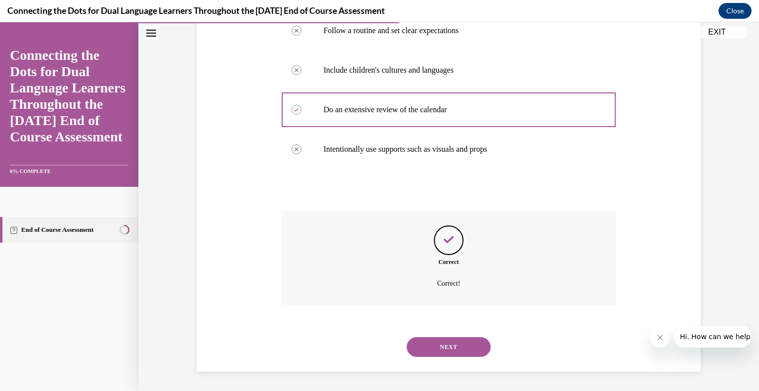
click at [448, 344] on button "NEXT" at bounding box center [449, 347] width 84 height 20
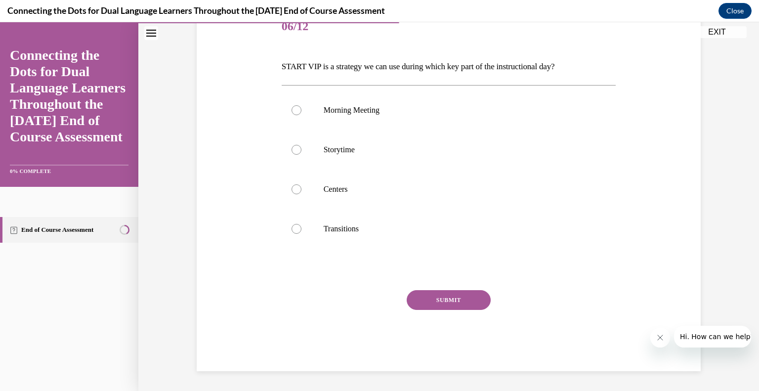
scroll to position [110, 0]
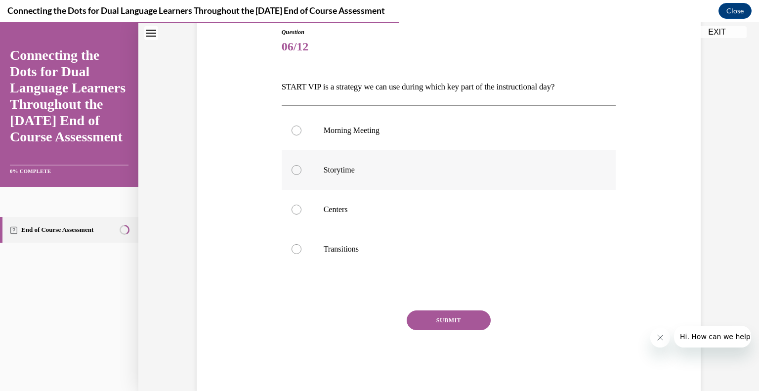
click at [293, 170] on div at bounding box center [297, 170] width 10 height 10
click at [293, 170] on input "Storytime" at bounding box center [297, 170] width 10 height 10
radio input "true"
click at [448, 316] on button "SUBMIT" at bounding box center [449, 320] width 84 height 20
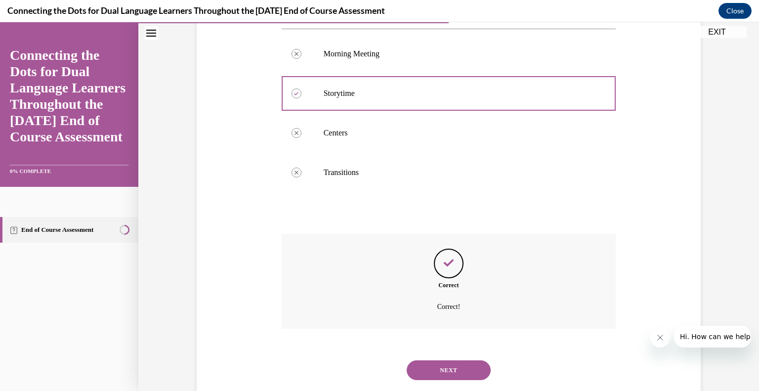
scroll to position [210, 0]
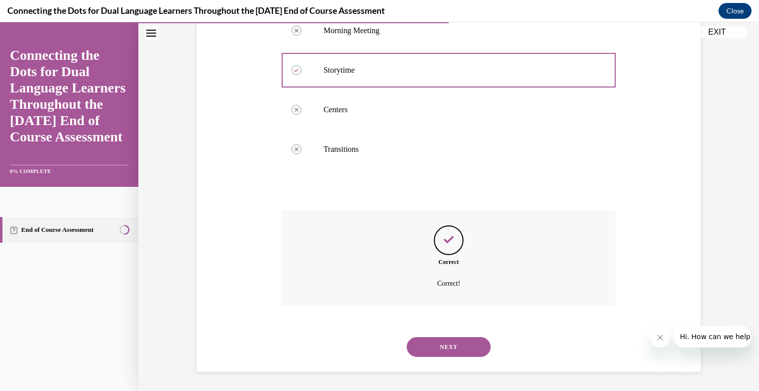
click at [442, 339] on button "NEXT" at bounding box center [449, 347] width 84 height 20
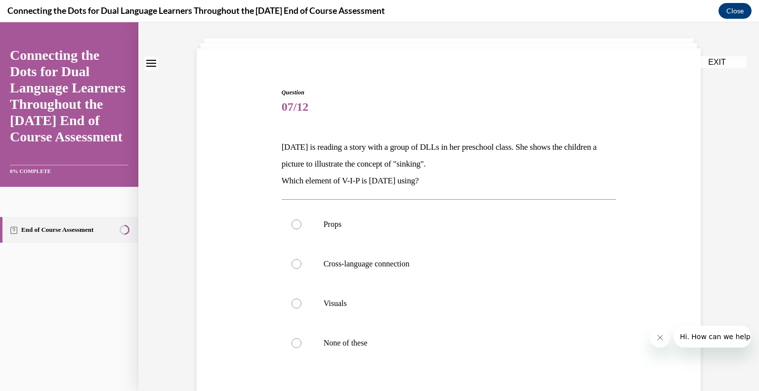
scroll to position [99, 0]
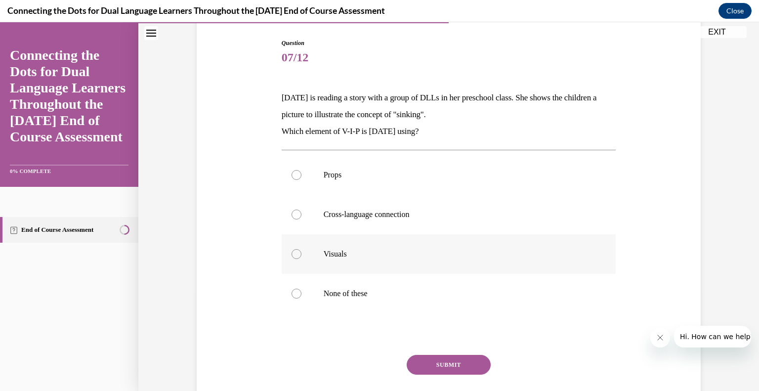
click at [287, 249] on label "Visuals" at bounding box center [449, 254] width 335 height 40
click at [292, 249] on input "Visuals" at bounding box center [297, 254] width 10 height 10
radio input "true"
click at [450, 365] on button "SUBMIT" at bounding box center [449, 365] width 84 height 20
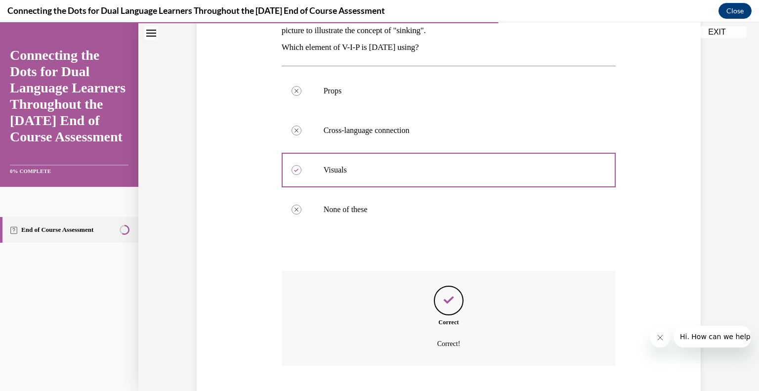
scroll to position [243, 0]
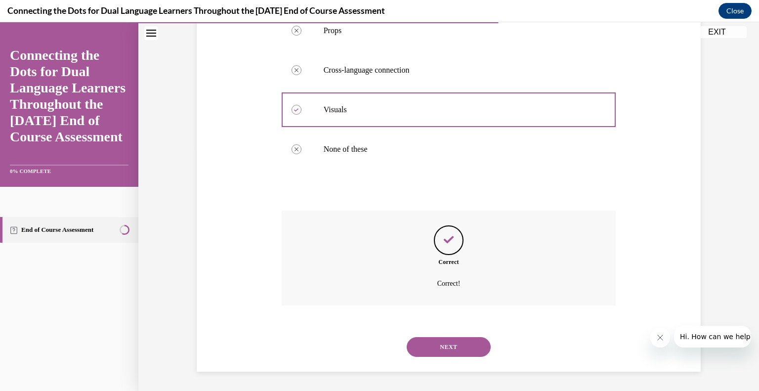
click at [451, 343] on button "NEXT" at bounding box center [449, 347] width 84 height 20
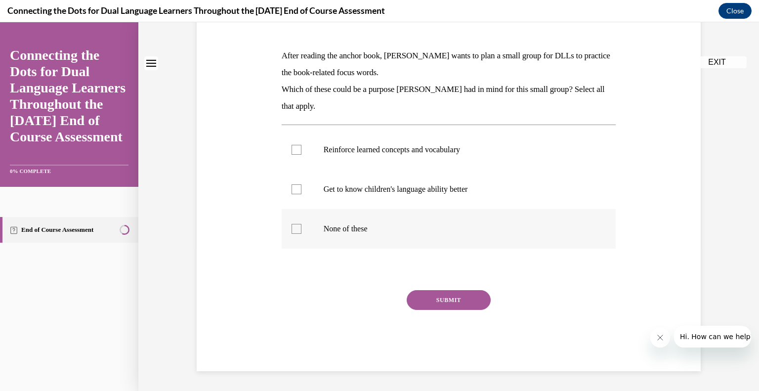
scroll to position [0, 0]
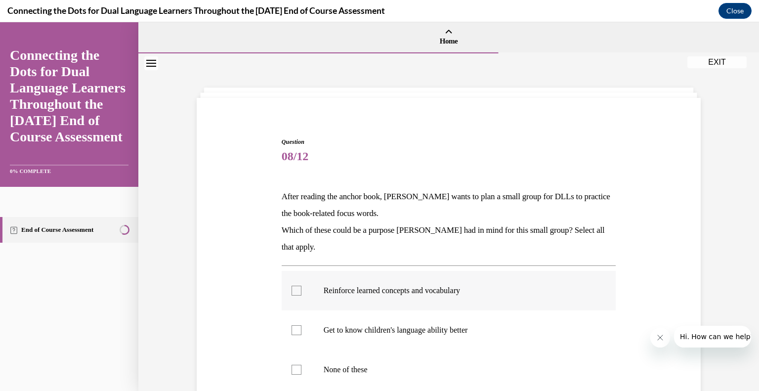
click at [294, 292] on div at bounding box center [297, 291] width 10 height 10
click at [294, 292] on input "Reinforce learned concepts and vocabulary" at bounding box center [297, 291] width 10 height 10
checkbox input "true"
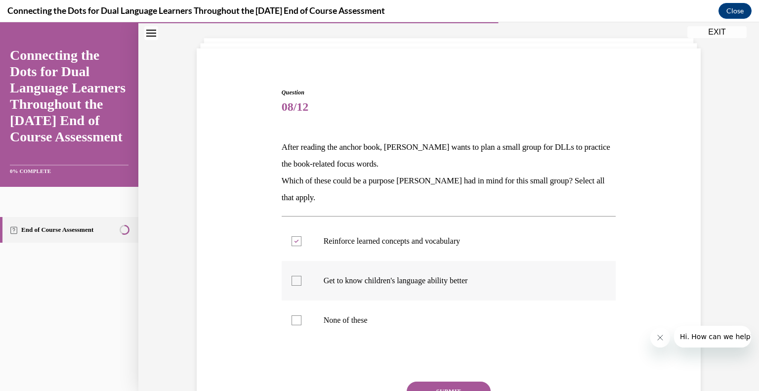
click at [292, 277] on div at bounding box center [297, 281] width 10 height 10
click at [292, 277] on input "Get to know children's language ability better" at bounding box center [297, 281] width 10 height 10
checkbox input "true"
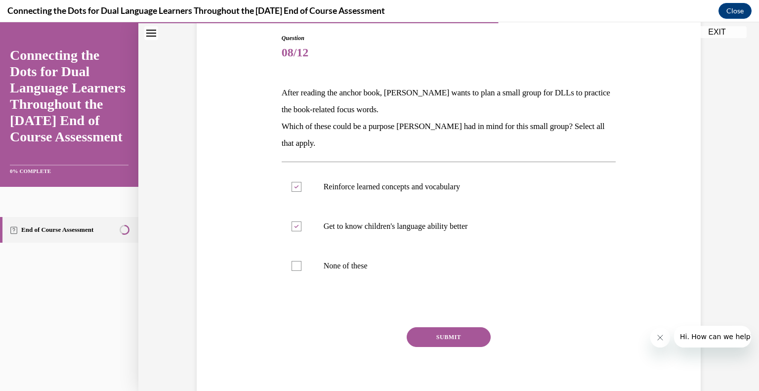
scroll to position [140, 0]
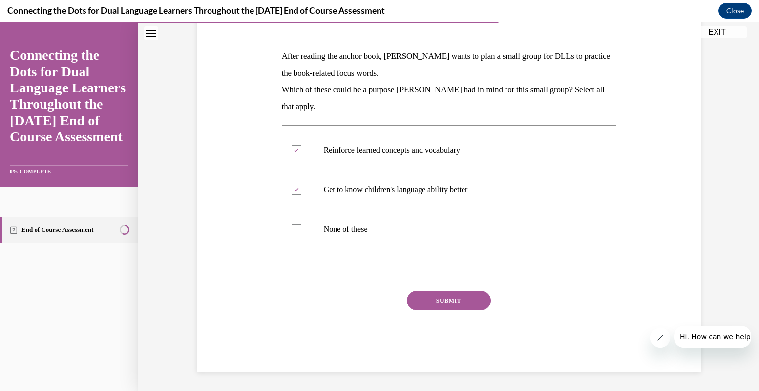
click at [444, 301] on button "SUBMIT" at bounding box center [449, 301] width 84 height 20
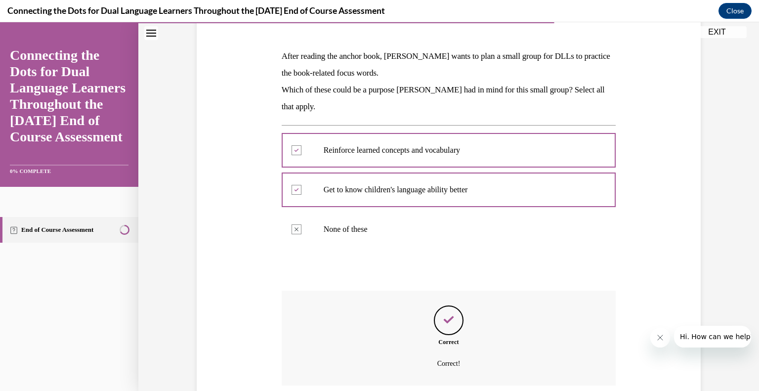
scroll to position [220, 0]
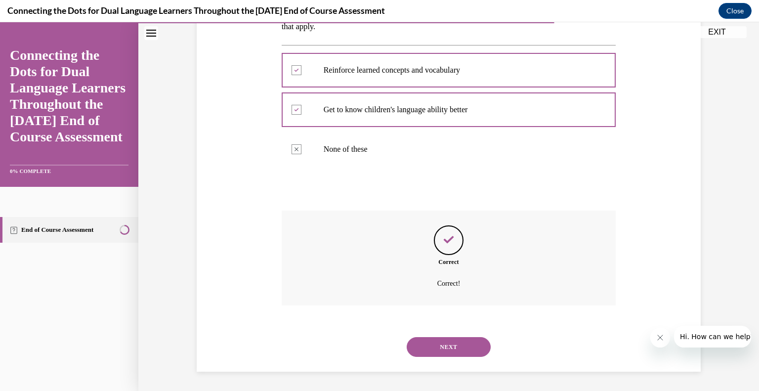
click at [439, 342] on button "NEXT" at bounding box center [449, 347] width 84 height 20
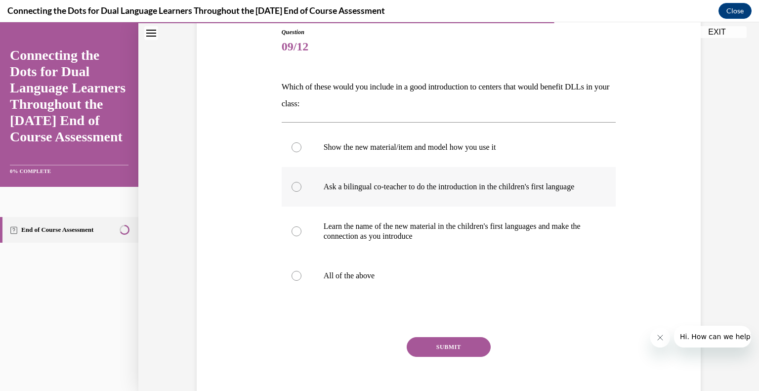
scroll to position [67, 0]
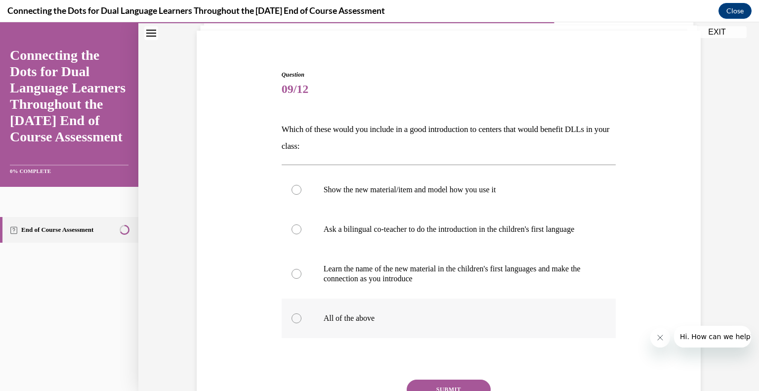
click at [292, 323] on div at bounding box center [297, 318] width 10 height 10
click at [292, 323] on input "All of the above" at bounding box center [297, 318] width 10 height 10
radio input "true"
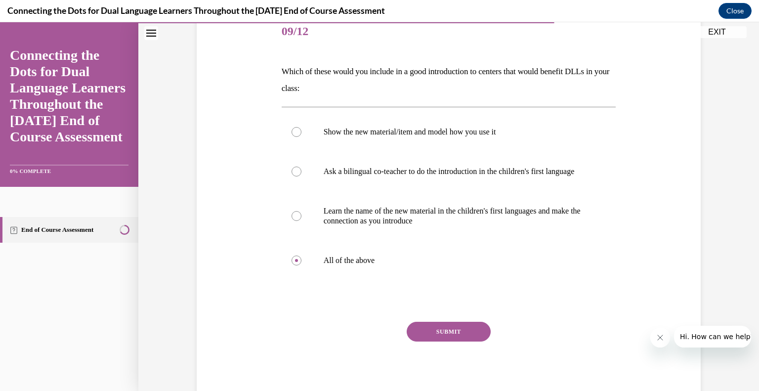
scroll to position [166, 0]
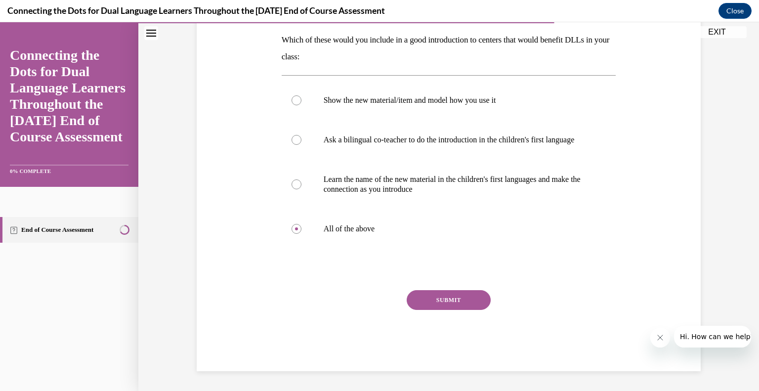
click at [447, 293] on button "SUBMIT" at bounding box center [449, 300] width 84 height 20
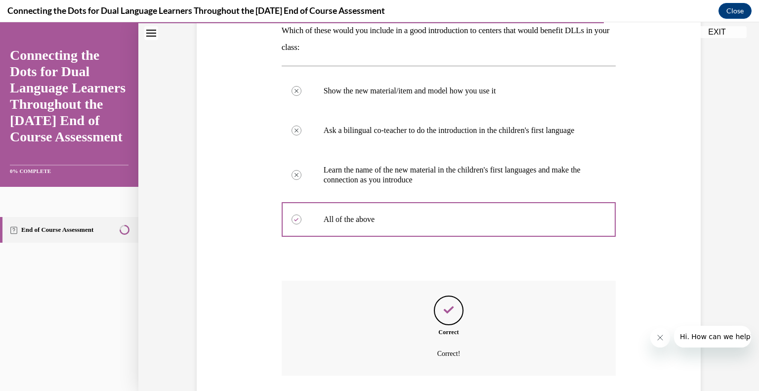
scroll to position [246, 0]
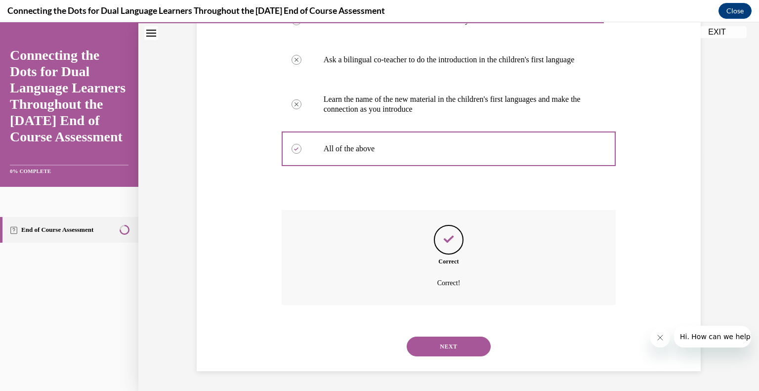
click at [441, 336] on button "NEXT" at bounding box center [449, 346] width 84 height 20
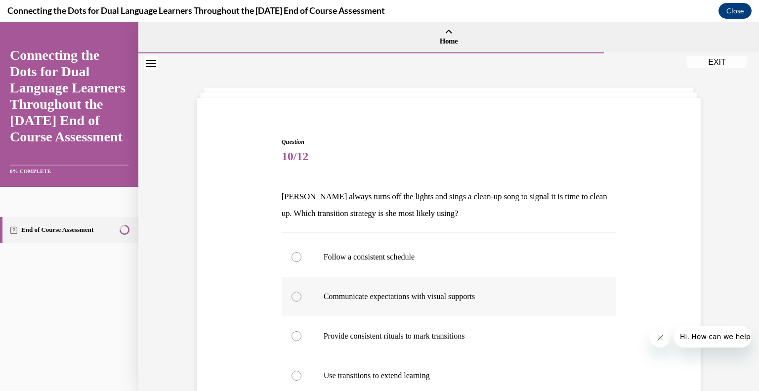
scroll to position [99, 0]
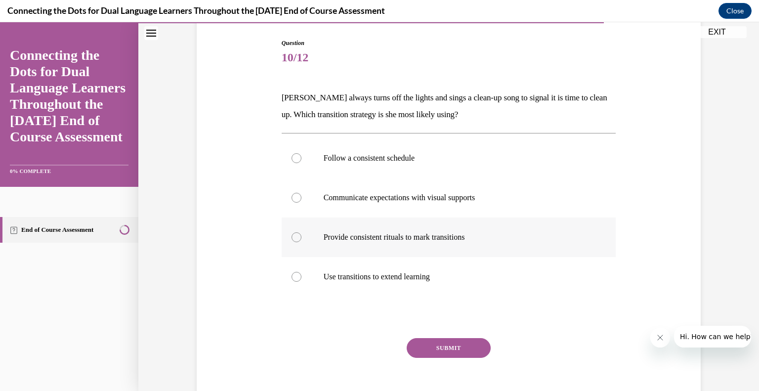
click at [296, 239] on div at bounding box center [297, 237] width 10 height 10
click at [296, 239] on input "Provide consistent rituals to mark transitions" at bounding box center [297, 237] width 10 height 10
radio input "true"
click at [461, 340] on button "SUBMIT" at bounding box center [449, 348] width 84 height 20
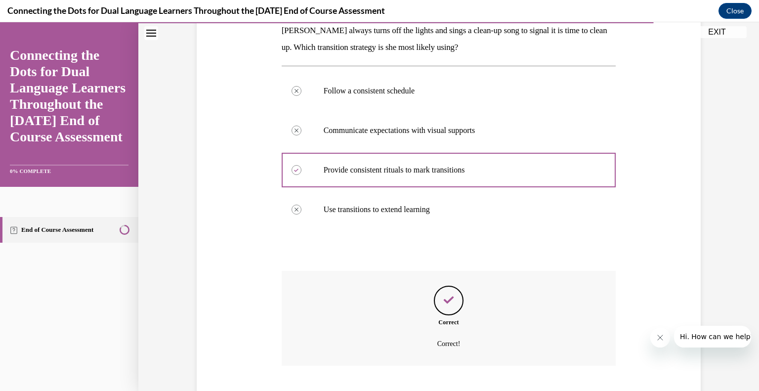
scroll to position [226, 0]
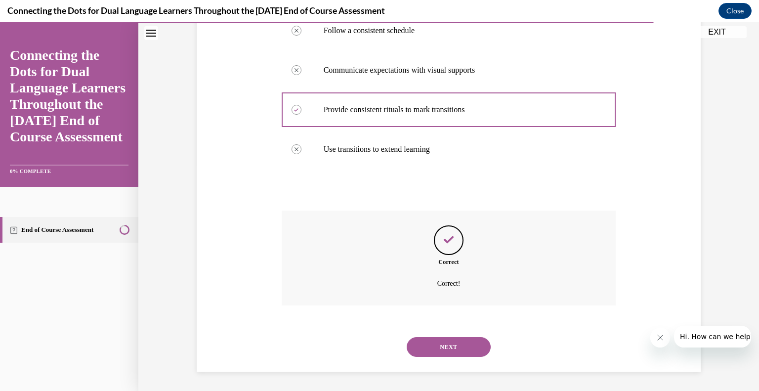
click at [436, 343] on button "NEXT" at bounding box center [449, 347] width 84 height 20
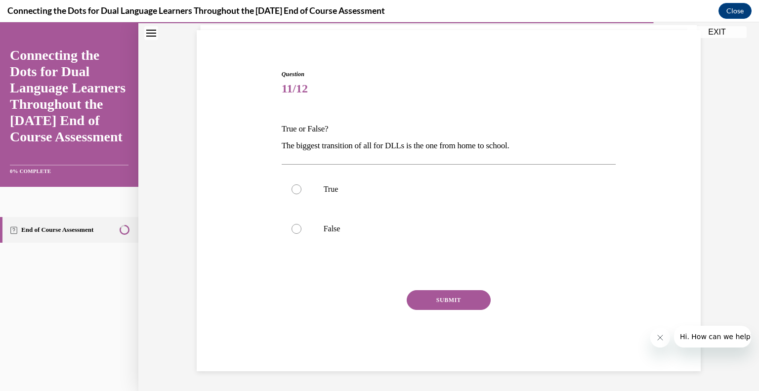
scroll to position [67, 0]
click at [293, 191] on div at bounding box center [297, 190] width 10 height 10
click at [293, 191] on input "True" at bounding box center [297, 190] width 10 height 10
radio input "true"
click at [441, 299] on button "SUBMIT" at bounding box center [449, 301] width 84 height 20
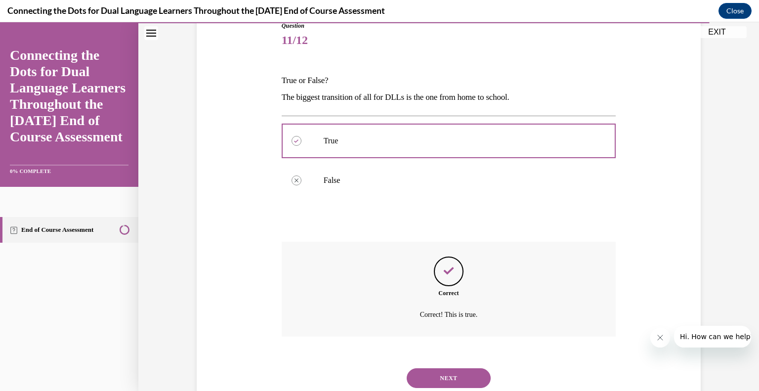
scroll to position [147, 0]
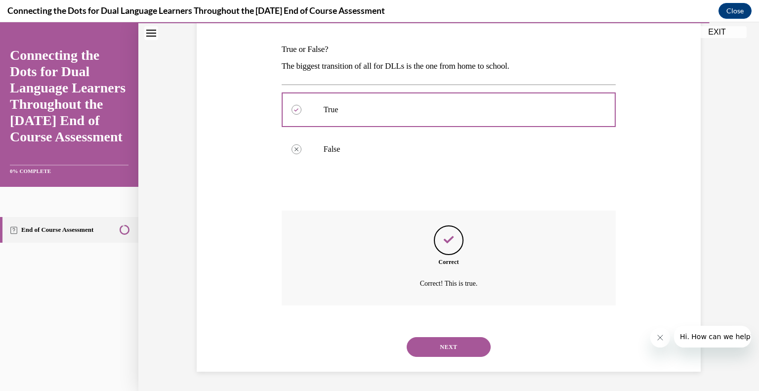
click at [453, 347] on button "NEXT" at bounding box center [449, 347] width 84 height 20
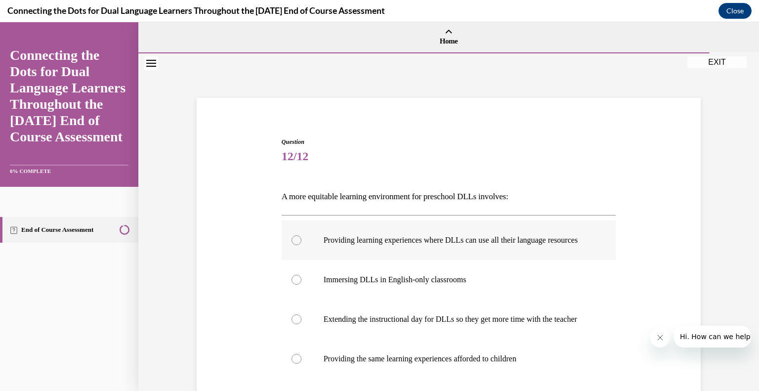
click at [294, 245] on div at bounding box center [297, 240] width 10 height 10
click at [294, 245] on input "Providing learning experiences where DLLs can use all their language resources" at bounding box center [297, 240] width 10 height 10
radio input "true"
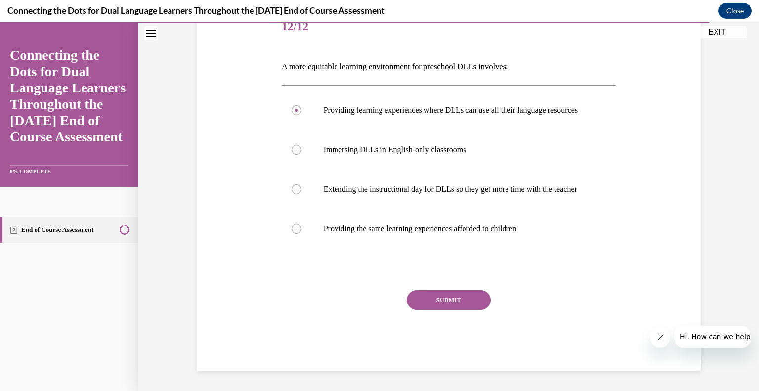
scroll to position [149, 0]
click at [461, 304] on button "SUBMIT" at bounding box center [449, 300] width 84 height 20
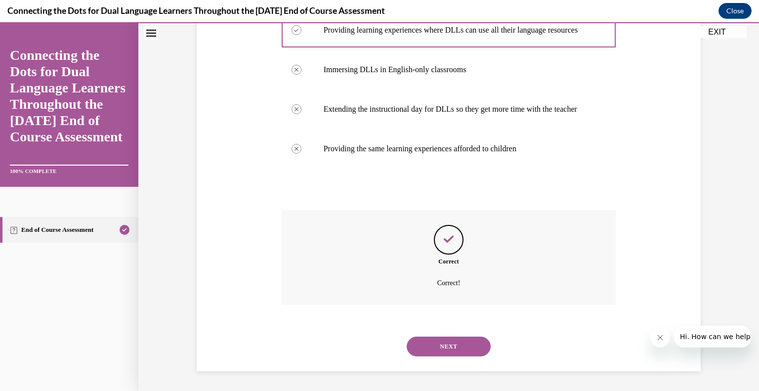
scroll to position [229, 0]
click at [451, 341] on button "NEXT" at bounding box center [449, 346] width 84 height 20
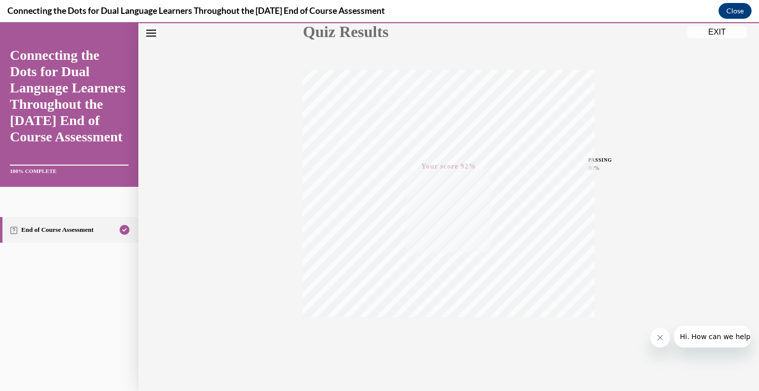
scroll to position [137, 0]
click at [714, 34] on button "EXIT" at bounding box center [716, 32] width 59 height 12
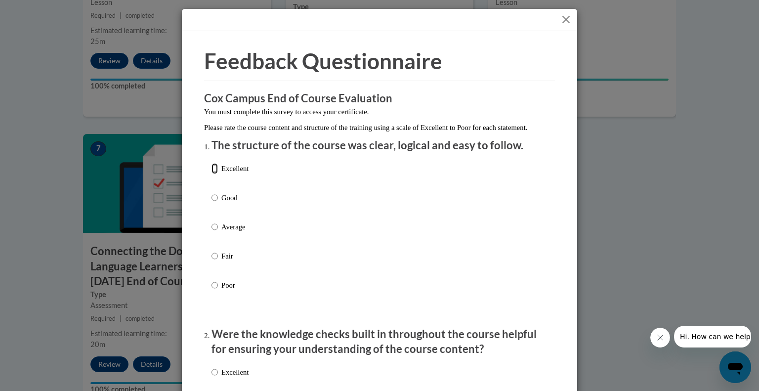
click at [211, 174] on input "Excellent" at bounding box center [214, 168] width 6 height 11
radio input "true"
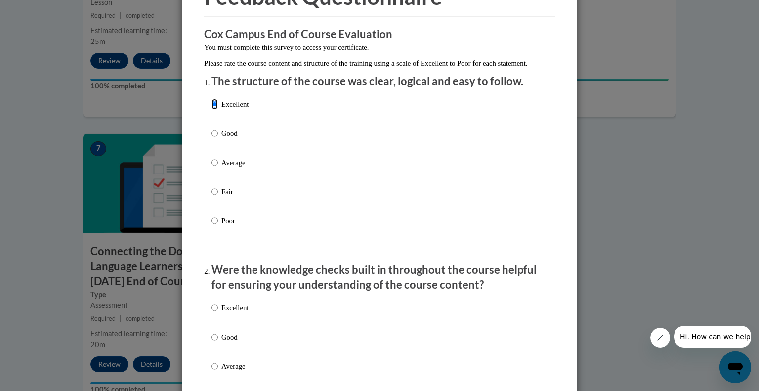
scroll to position [148, 0]
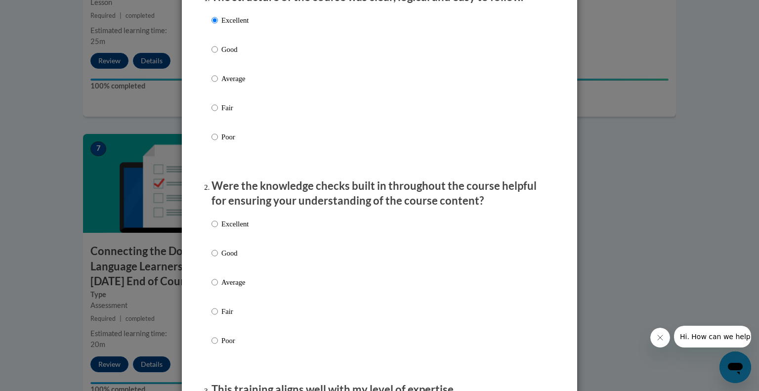
click at [214, 237] on label "Excellent" at bounding box center [229, 231] width 37 height 27
click at [214, 229] on input "Excellent" at bounding box center [214, 223] width 6 height 11
radio input "true"
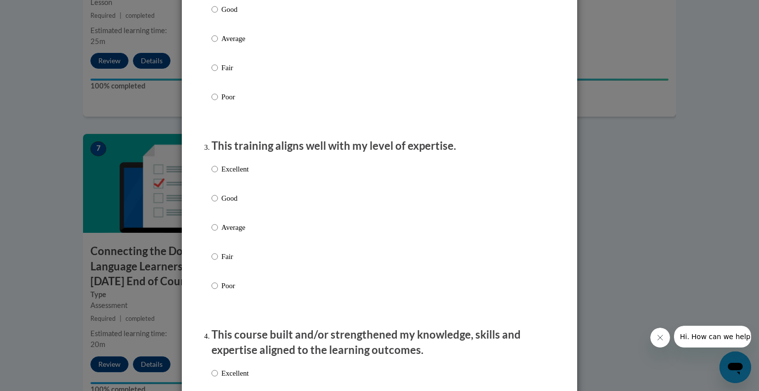
scroll to position [395, 0]
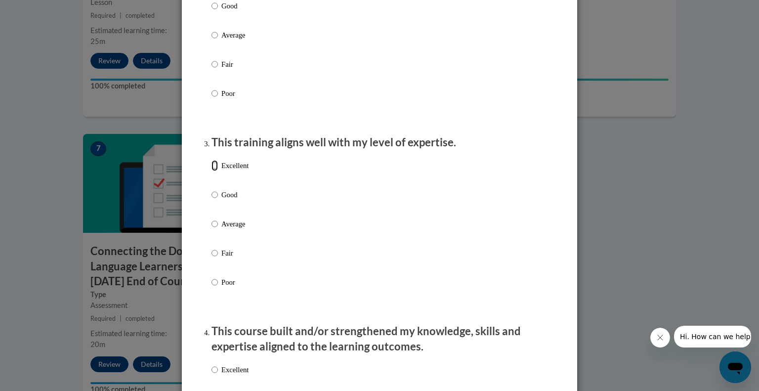
click at [211, 171] on input "Excellent" at bounding box center [214, 165] width 6 height 11
radio input "true"
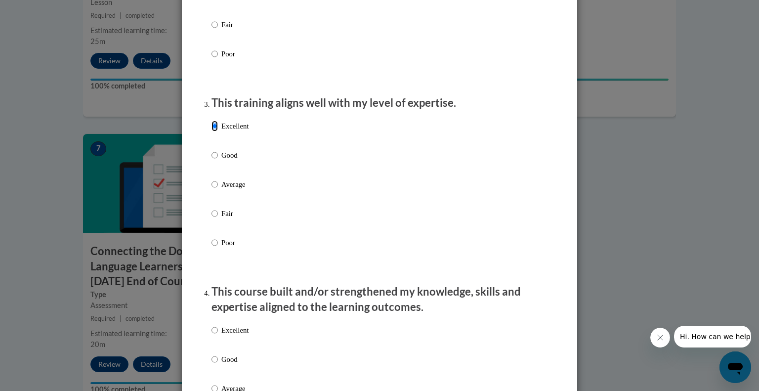
scroll to position [593, 0]
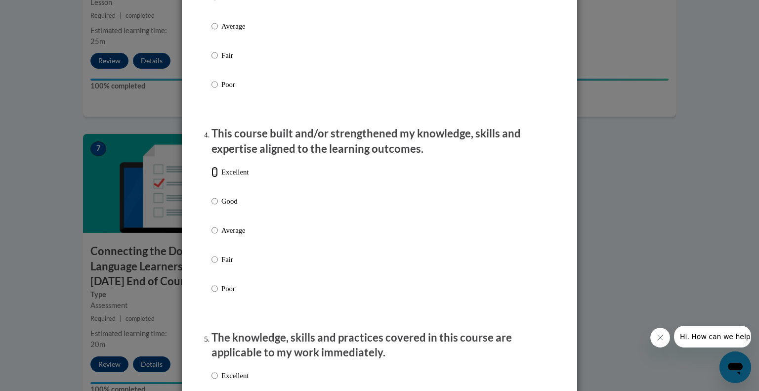
click at [211, 177] on input "Excellent" at bounding box center [214, 172] width 6 height 11
radio input "true"
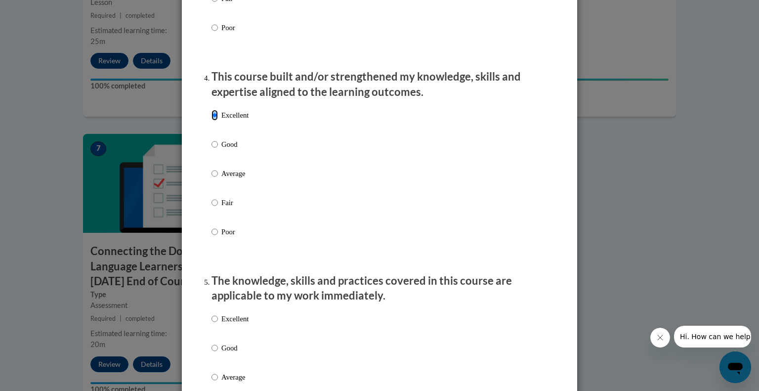
scroll to position [791, 0]
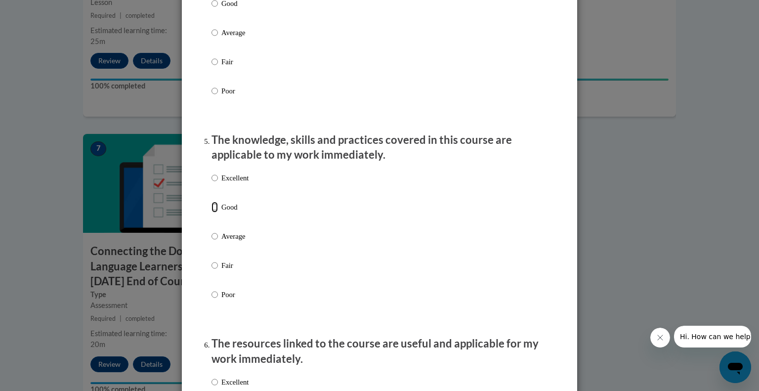
click at [211, 212] on input "Good" at bounding box center [214, 207] width 6 height 11
radio input "true"
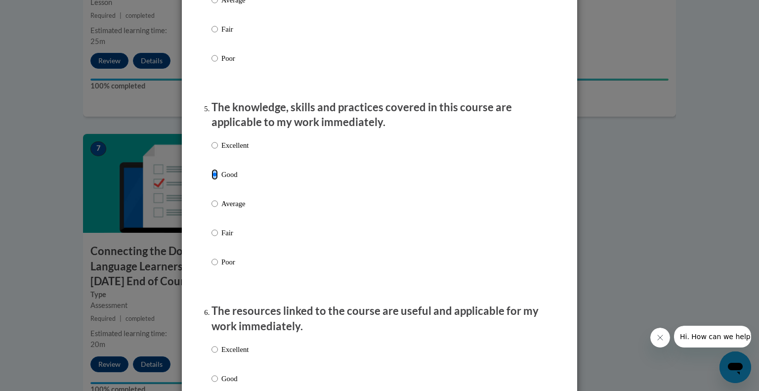
scroll to position [988, 0]
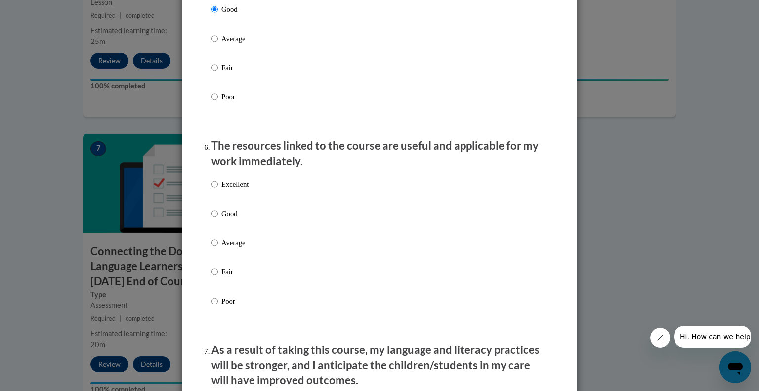
click at [214, 222] on label "Good" at bounding box center [229, 221] width 37 height 27
click at [214, 219] on input "Good" at bounding box center [214, 213] width 6 height 11
radio input "true"
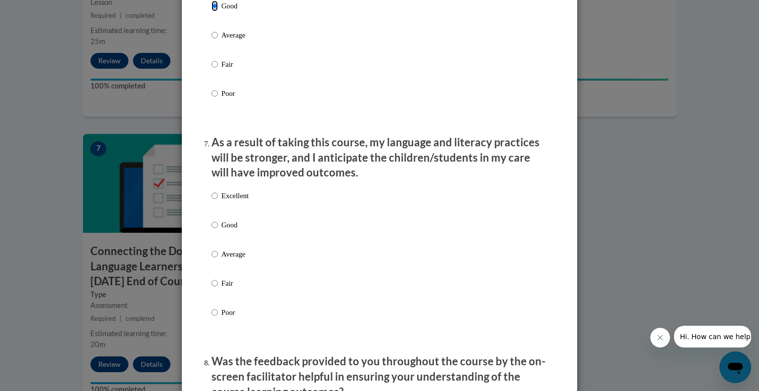
scroll to position [1235, 0]
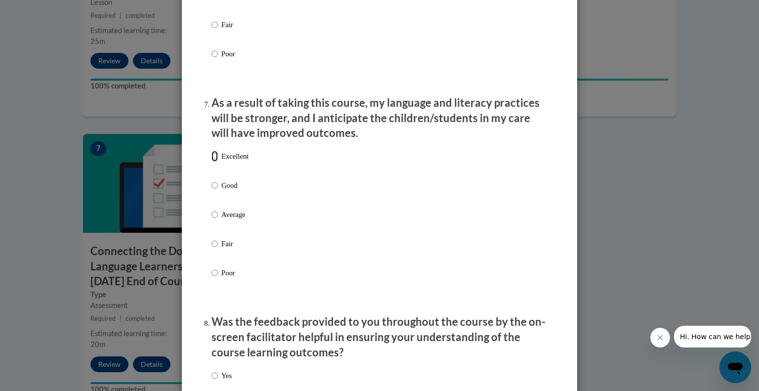
click at [211, 162] on input "Excellent" at bounding box center [214, 156] width 6 height 11
radio input "true"
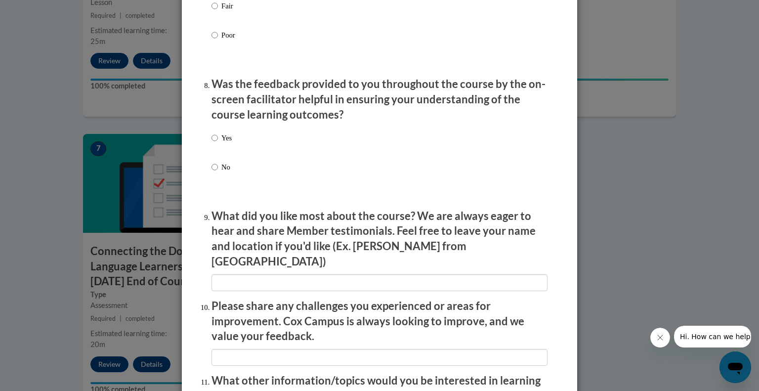
scroll to position [1482, 0]
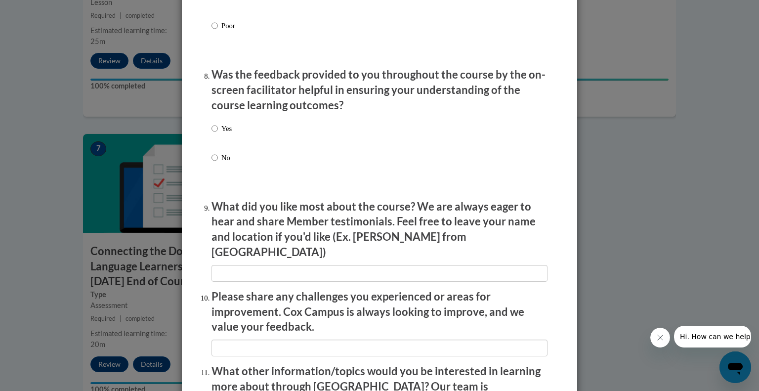
click at [215, 135] on label "Yes" at bounding box center [221, 136] width 20 height 27
click at [215, 134] on input "Yes" at bounding box center [214, 128] width 6 height 11
radio input "true"
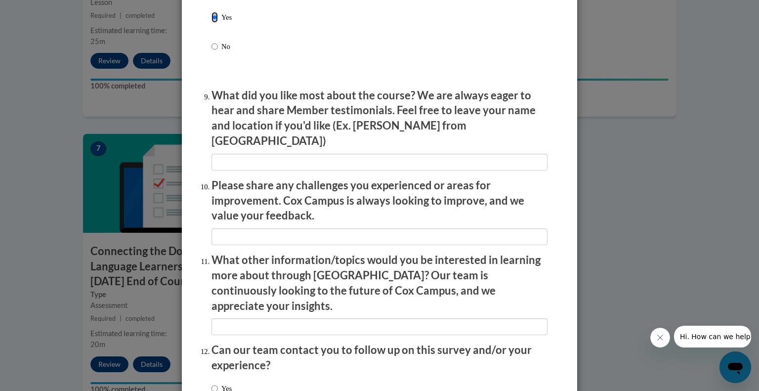
scroll to position [1667, 0]
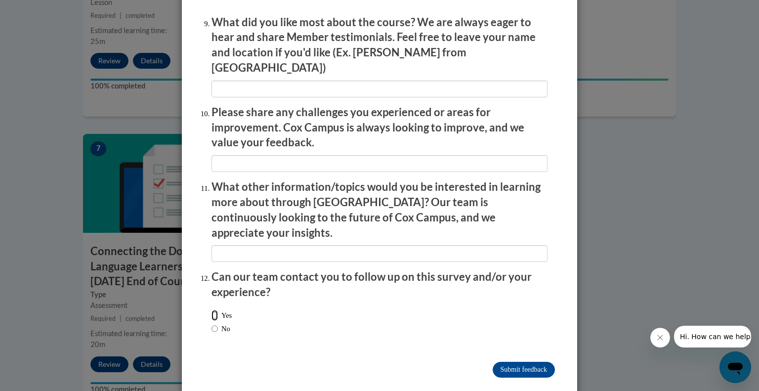
click at [211, 310] on input "Yes" at bounding box center [214, 315] width 6 height 11
radio input "true"
click at [525, 362] on input "Submit feedback" at bounding box center [524, 370] width 62 height 16
